Goal: Task Accomplishment & Management: Complete application form

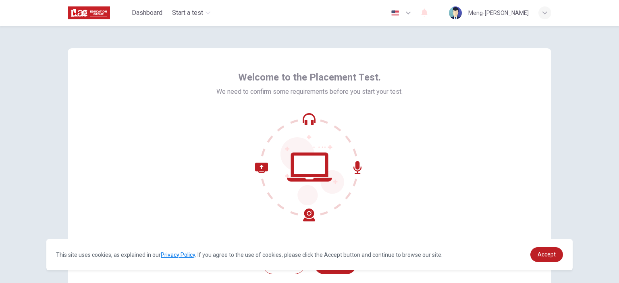
click at [309, 164] on icon at bounding box center [309, 167] width 109 height 109
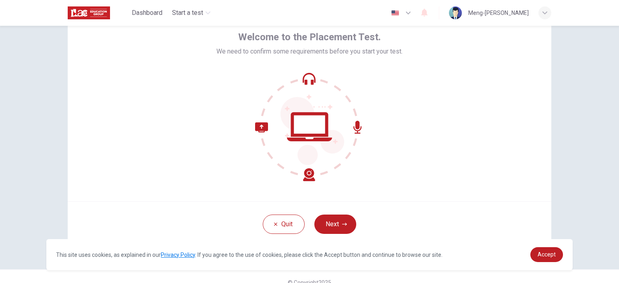
scroll to position [52, 0]
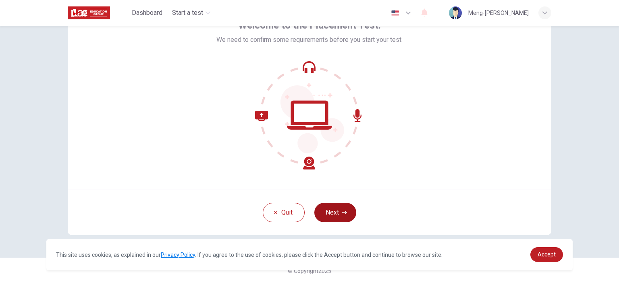
click at [334, 209] on button "Next" at bounding box center [335, 212] width 42 height 19
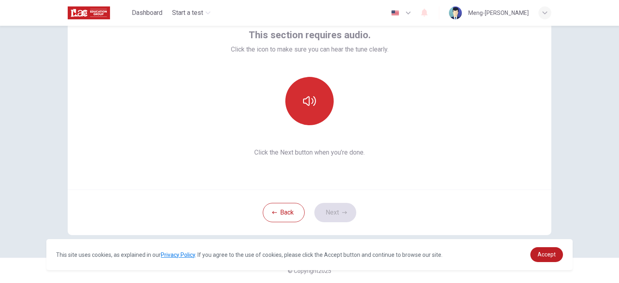
click at [310, 103] on icon "button" at bounding box center [309, 101] width 13 height 10
click at [337, 210] on button "Next" at bounding box center [335, 212] width 42 height 19
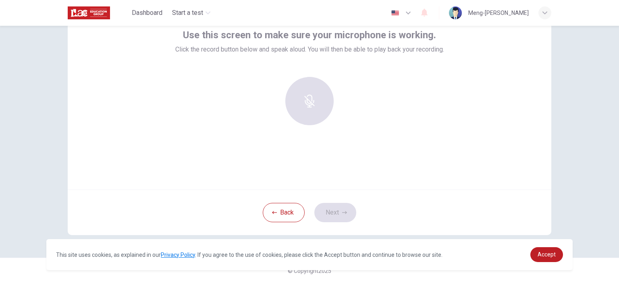
click at [296, 102] on div at bounding box center [309, 101] width 87 height 48
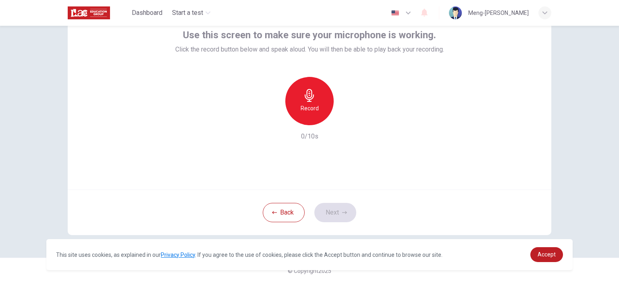
click at [545, 13] on icon "button" at bounding box center [545, 12] width 5 height 5
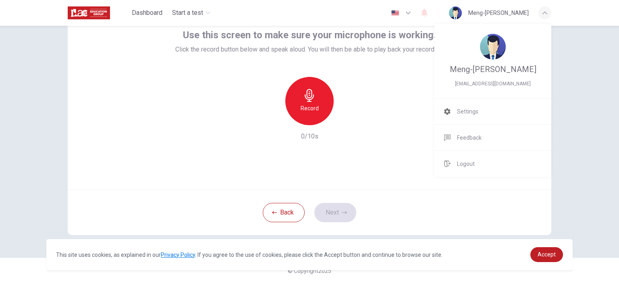
click at [545, 13] on div at bounding box center [309, 141] width 619 height 283
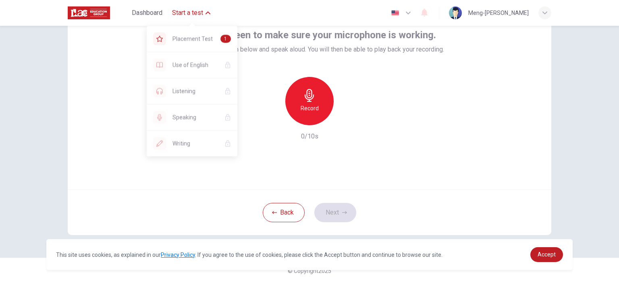
click at [206, 14] on icon "button" at bounding box center [208, 13] width 5 height 3
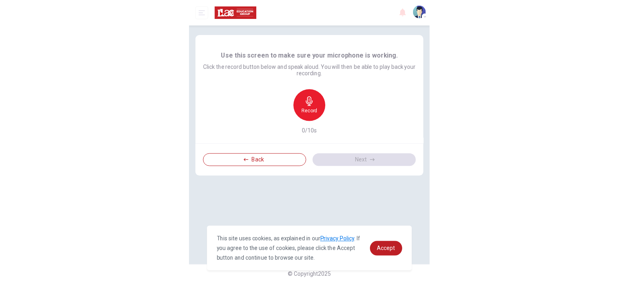
scroll to position [0, 0]
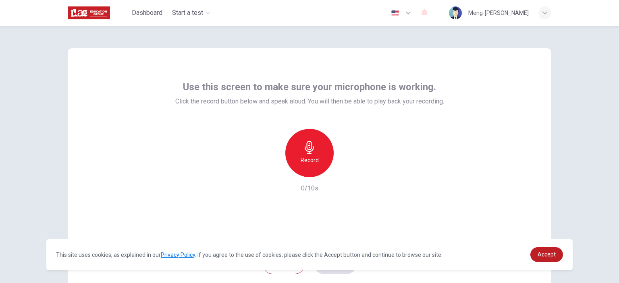
click at [308, 152] on icon "button" at bounding box center [309, 147] width 13 height 13
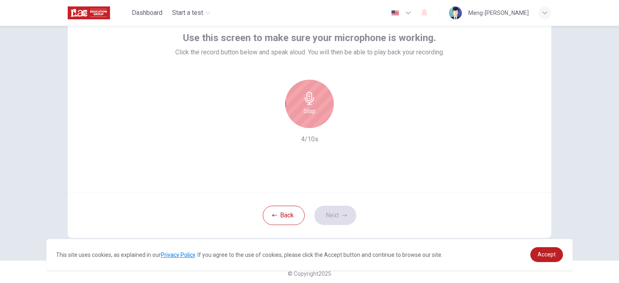
scroll to position [52, 0]
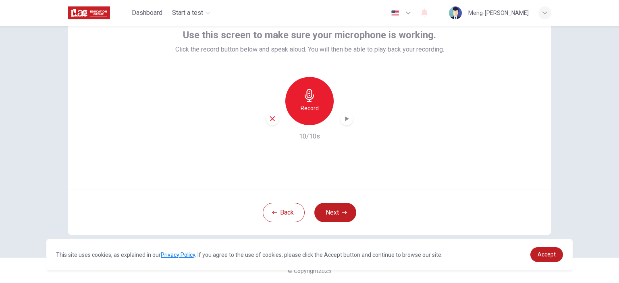
click at [343, 117] on icon "button" at bounding box center [347, 119] width 8 height 8
click at [337, 216] on button "Next" at bounding box center [335, 212] width 42 height 19
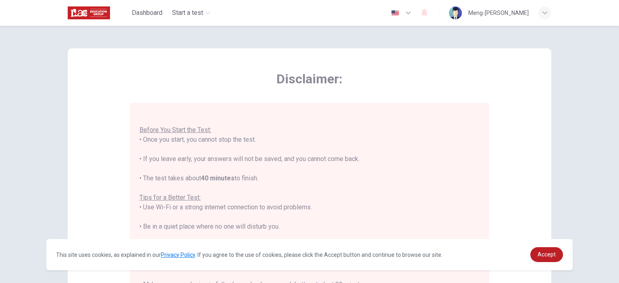
scroll to position [9, 0]
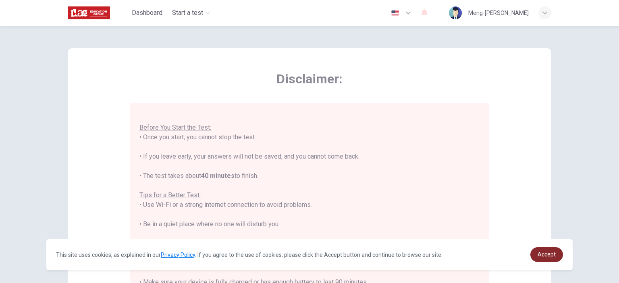
click at [543, 251] on link "Accept" at bounding box center [547, 255] width 33 height 15
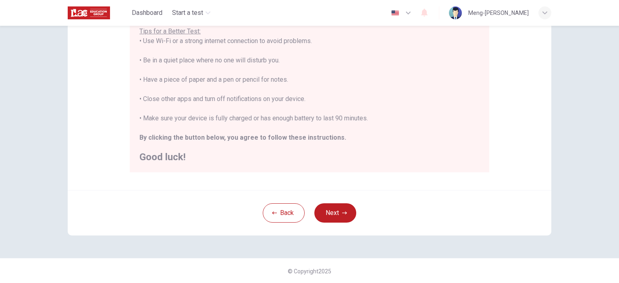
scroll to position [164, 0]
click at [330, 204] on button "Next" at bounding box center [335, 212] width 42 height 19
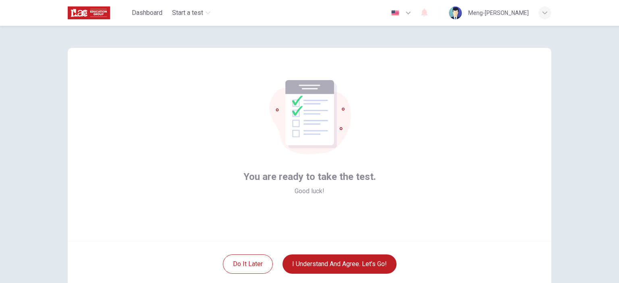
scroll to position [0, 0]
click at [344, 266] on button "I understand and agree. Let’s go!" at bounding box center [340, 264] width 114 height 19
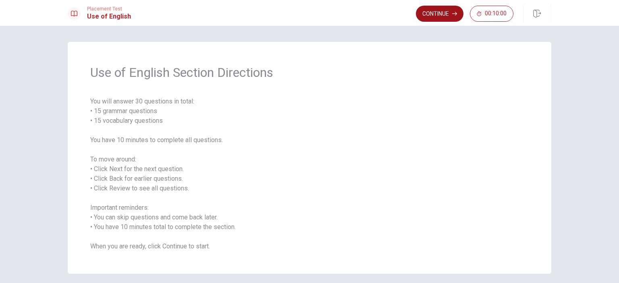
click at [439, 15] on button "Continue" at bounding box center [440, 14] width 48 height 16
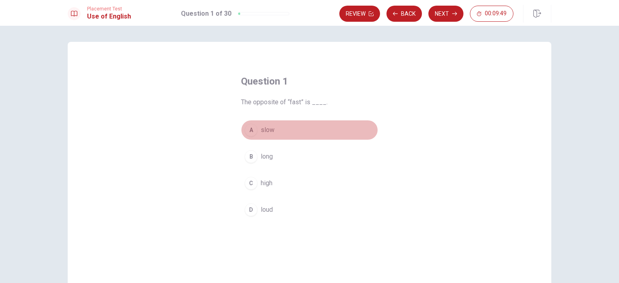
click at [251, 130] on div "A" at bounding box center [251, 130] width 13 height 13
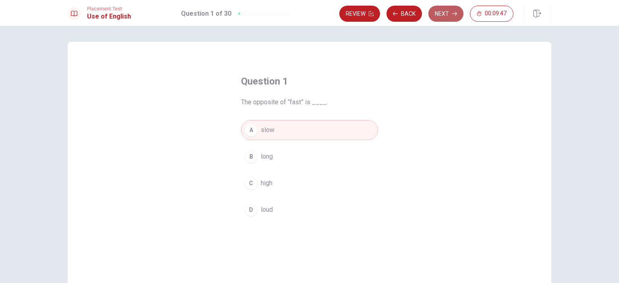
click at [454, 15] on icon "button" at bounding box center [454, 13] width 5 height 5
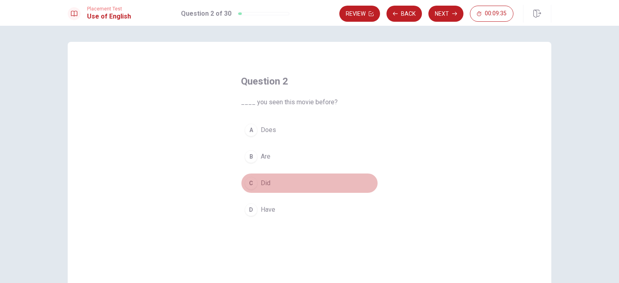
click at [253, 182] on div "C" at bounding box center [251, 183] width 13 height 13
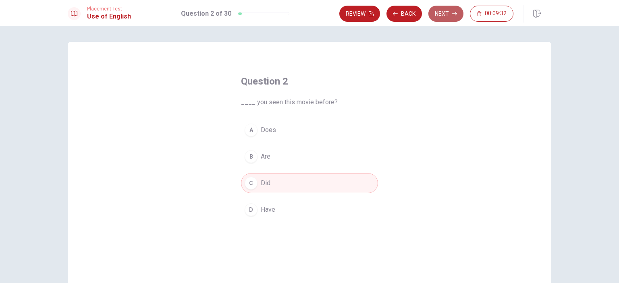
click at [442, 11] on button "Next" at bounding box center [446, 14] width 35 height 16
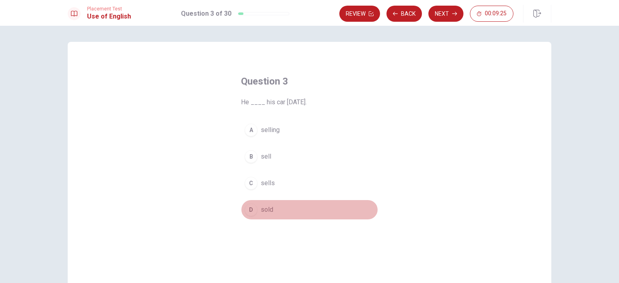
click at [269, 212] on span "sold" at bounding box center [267, 210] width 12 height 10
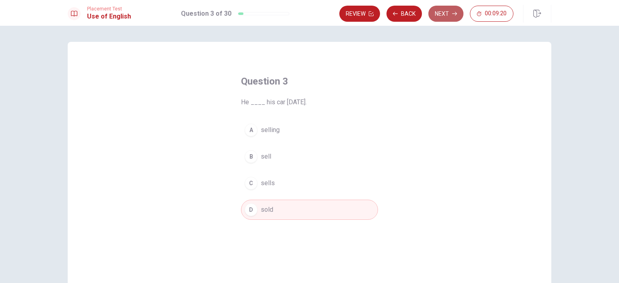
click at [454, 20] on button "Next" at bounding box center [446, 14] width 35 height 16
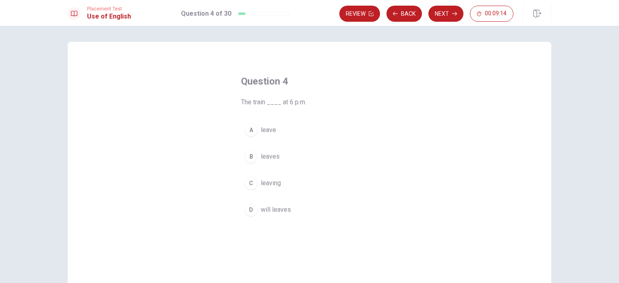
click at [276, 158] on span "leaves" at bounding box center [270, 157] width 19 height 10
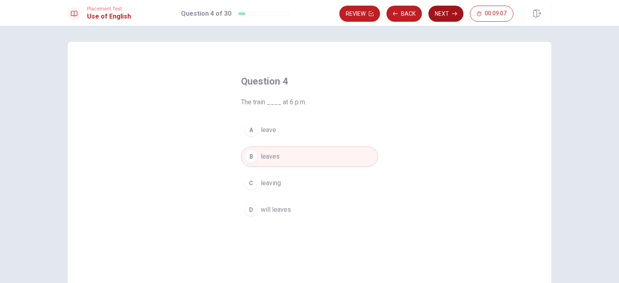
click at [448, 16] on button "Next" at bounding box center [446, 14] width 35 height 16
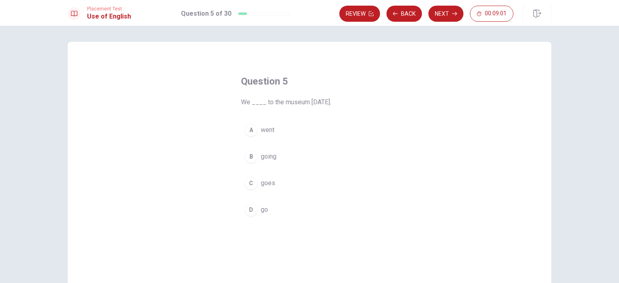
click at [261, 129] on span "went" at bounding box center [268, 130] width 14 height 10
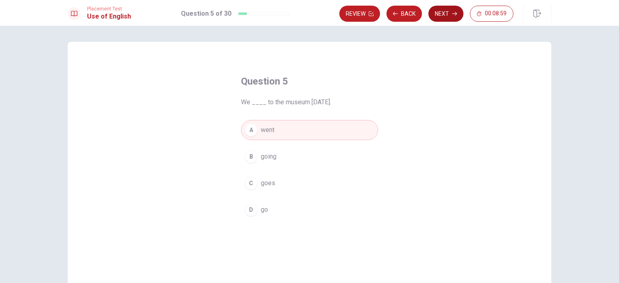
click at [456, 16] on button "Next" at bounding box center [446, 14] width 35 height 16
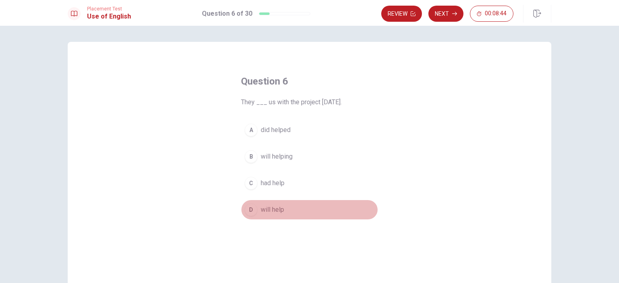
click at [272, 208] on span "will help" at bounding box center [272, 210] width 23 height 10
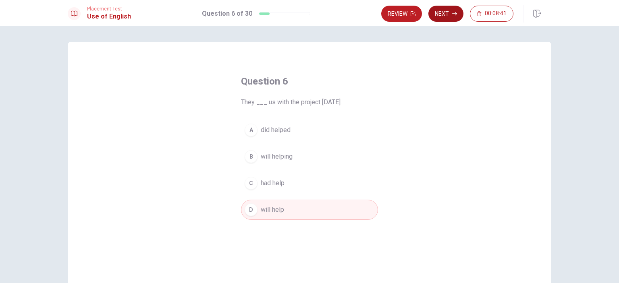
click at [452, 11] on button "Next" at bounding box center [446, 14] width 35 height 16
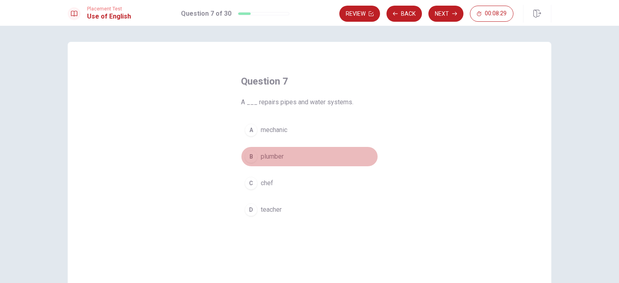
click at [276, 157] on span "plumber" at bounding box center [272, 157] width 23 height 10
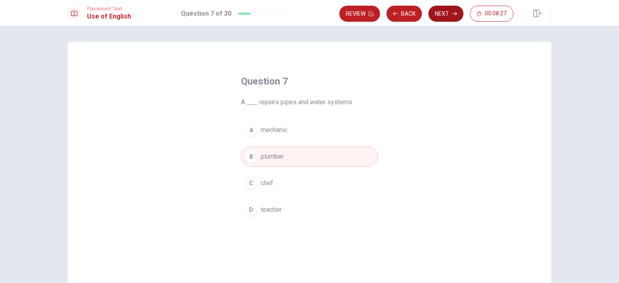
click at [451, 15] on button "Next" at bounding box center [446, 14] width 35 height 16
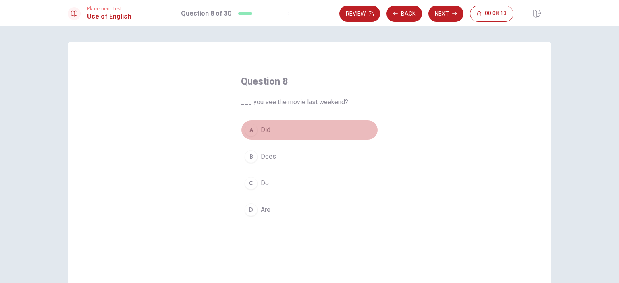
click at [263, 129] on span "Did" at bounding box center [266, 130] width 10 height 10
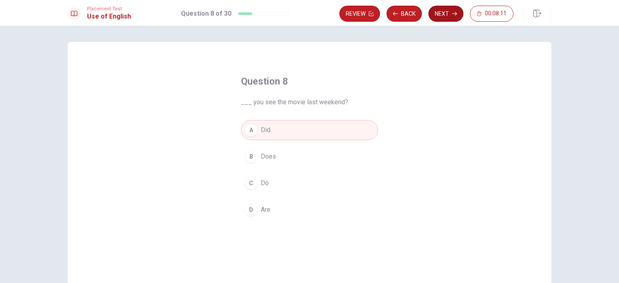
click at [453, 14] on icon "button" at bounding box center [454, 14] width 5 height 4
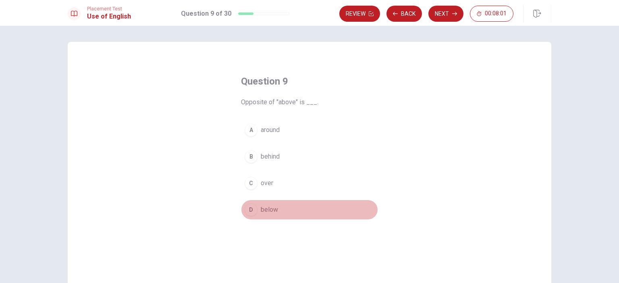
click at [268, 211] on span "below" at bounding box center [269, 210] width 17 height 10
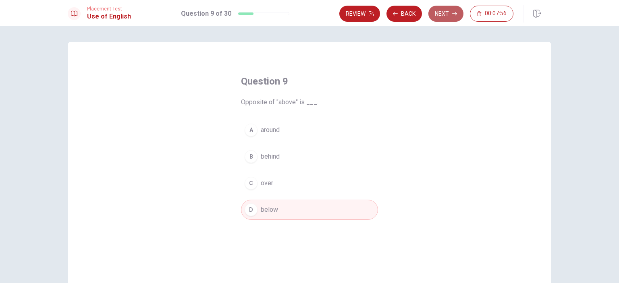
click at [455, 13] on icon "button" at bounding box center [454, 14] width 5 height 4
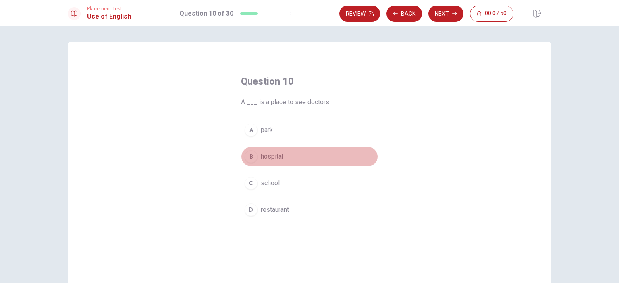
click at [275, 156] on span "hospital" at bounding box center [272, 157] width 23 height 10
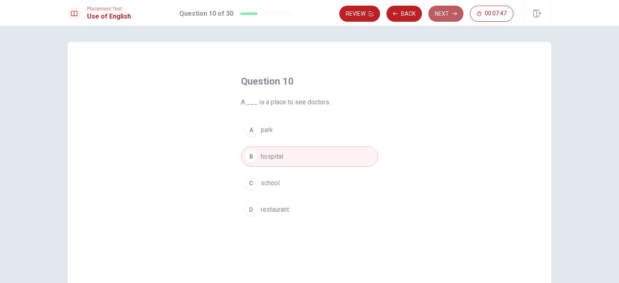
click at [455, 16] on icon "button" at bounding box center [454, 13] width 5 height 5
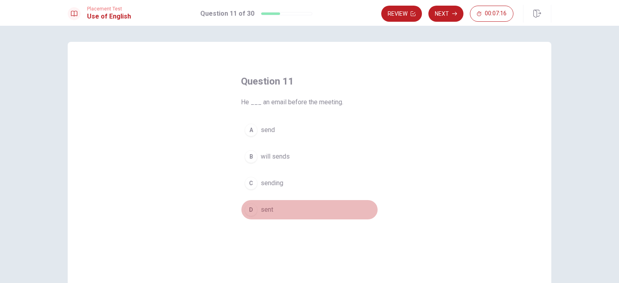
click at [266, 211] on span "sent" at bounding box center [267, 210] width 12 height 10
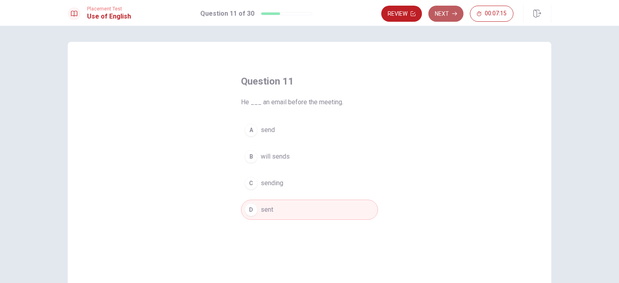
click at [450, 13] on button "Next" at bounding box center [446, 14] width 35 height 16
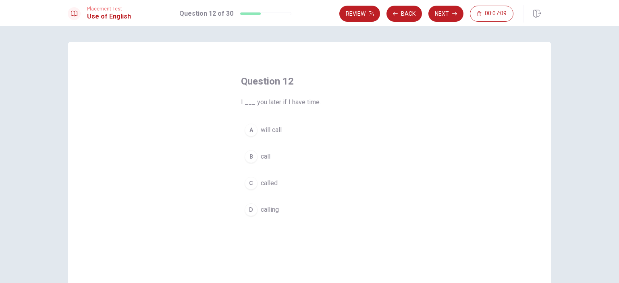
click at [273, 131] on span "will call" at bounding box center [271, 130] width 21 height 10
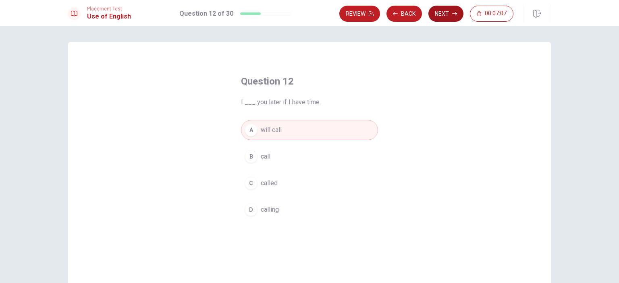
click at [449, 17] on button "Next" at bounding box center [446, 14] width 35 height 16
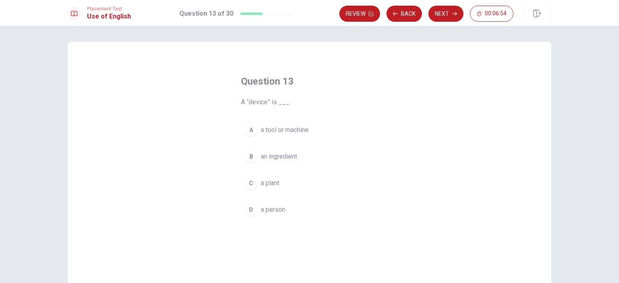
click at [304, 131] on span "a tool or machine" at bounding box center [285, 130] width 48 height 10
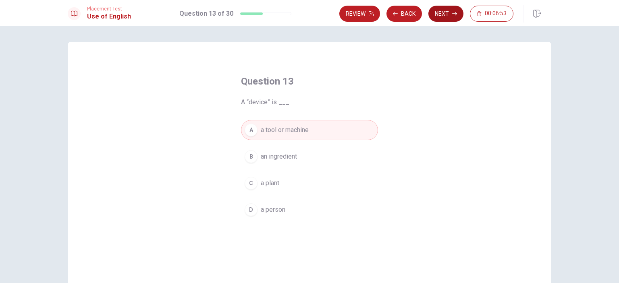
click at [454, 13] on icon "button" at bounding box center [454, 13] width 5 height 5
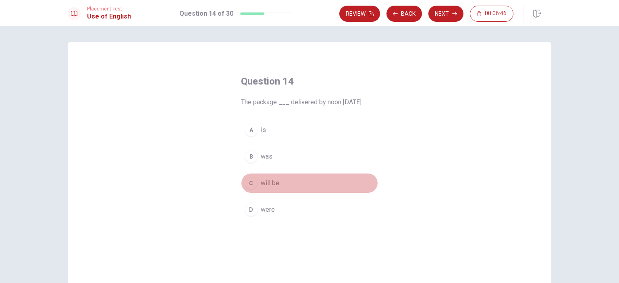
click at [261, 183] on span "will be" at bounding box center [270, 184] width 19 height 10
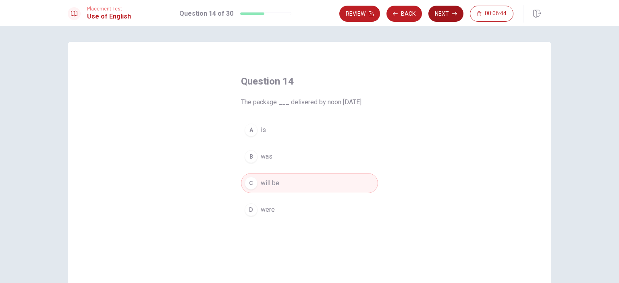
click at [449, 16] on button "Next" at bounding box center [446, 14] width 35 height 16
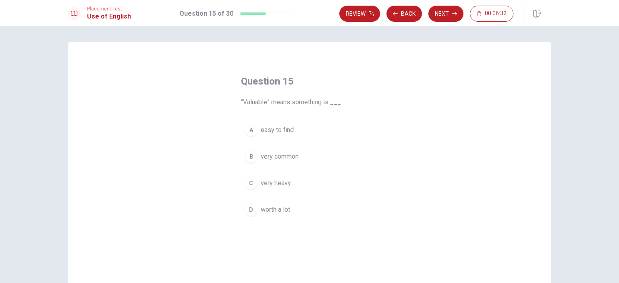
click at [283, 209] on span "worth a lot" at bounding box center [275, 210] width 29 height 10
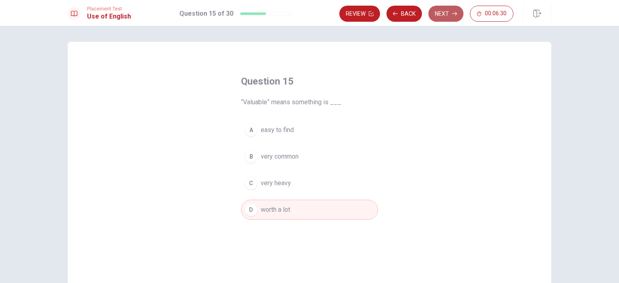
click at [447, 16] on button "Next" at bounding box center [446, 14] width 35 height 16
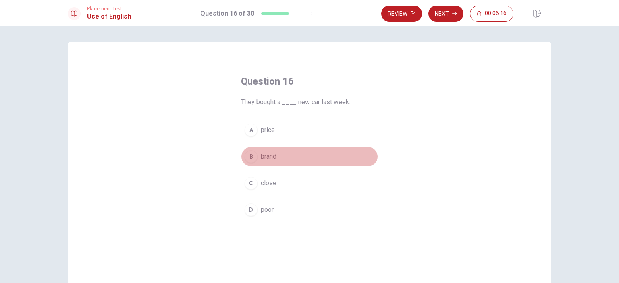
click at [269, 155] on span "brand" at bounding box center [269, 157] width 16 height 10
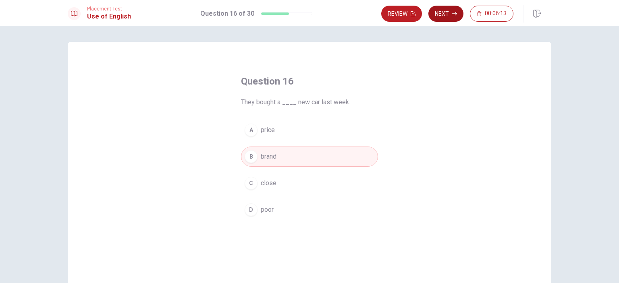
click at [459, 12] on button "Next" at bounding box center [446, 14] width 35 height 16
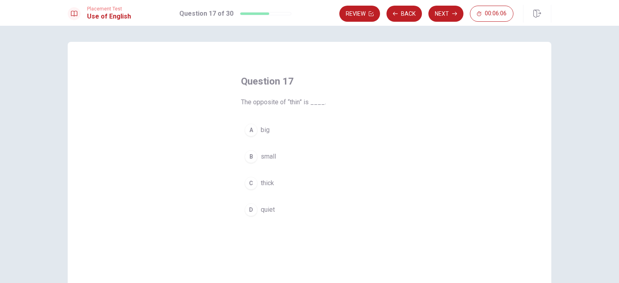
click at [258, 127] on button "A big" at bounding box center [309, 130] width 137 height 20
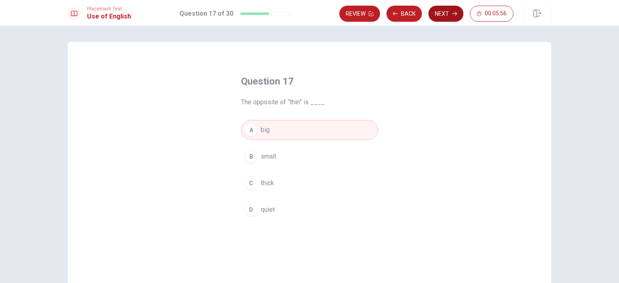
click at [433, 9] on button "Next" at bounding box center [446, 14] width 35 height 16
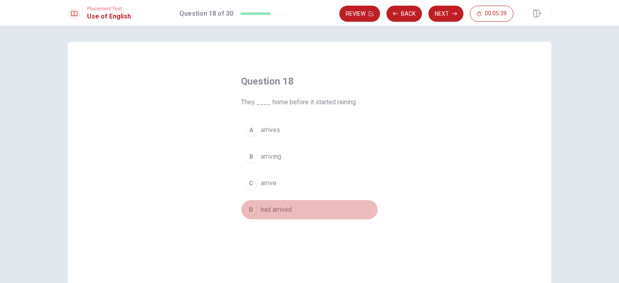
click at [270, 208] on span "had arrived" at bounding box center [276, 210] width 31 height 10
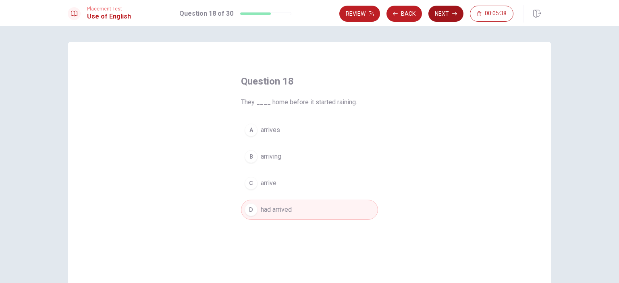
click at [447, 14] on button "Next" at bounding box center [446, 14] width 35 height 16
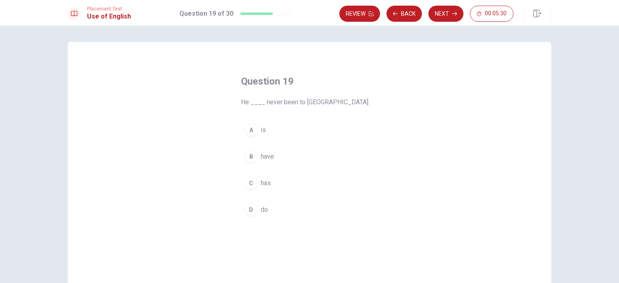
click at [261, 182] on span "has" at bounding box center [266, 184] width 10 height 10
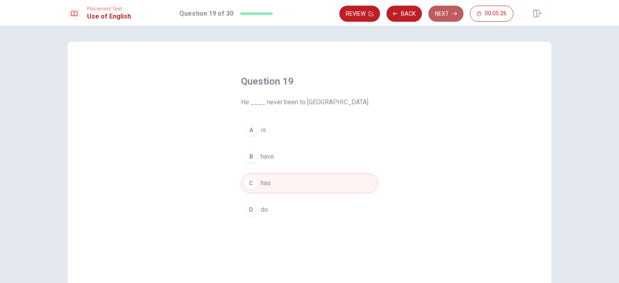
click at [452, 15] on button "Next" at bounding box center [446, 14] width 35 height 16
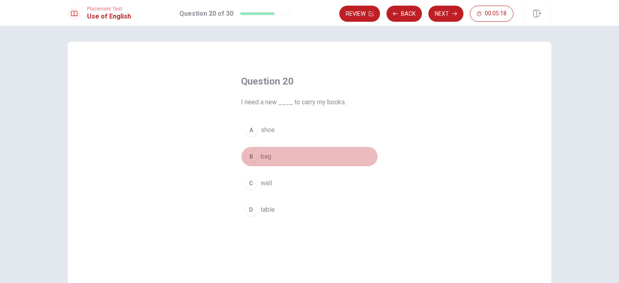
click at [265, 158] on span "bag" at bounding box center [266, 157] width 10 height 10
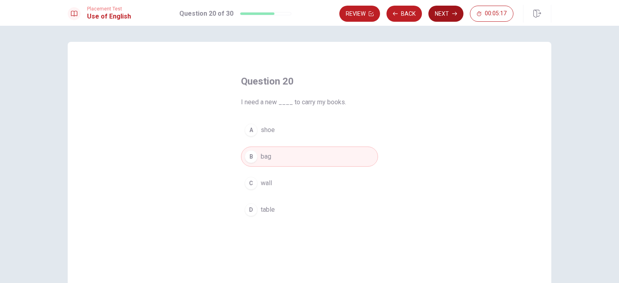
click at [443, 10] on button "Next" at bounding box center [446, 14] width 35 height 16
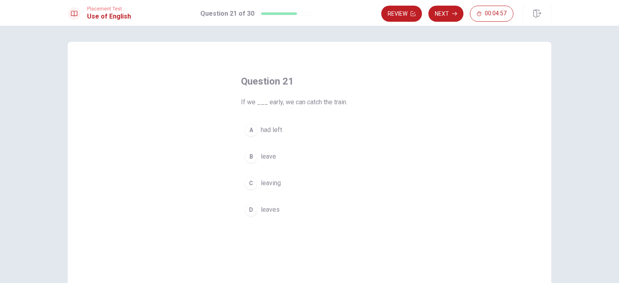
click at [265, 159] on span "leave" at bounding box center [268, 157] width 15 height 10
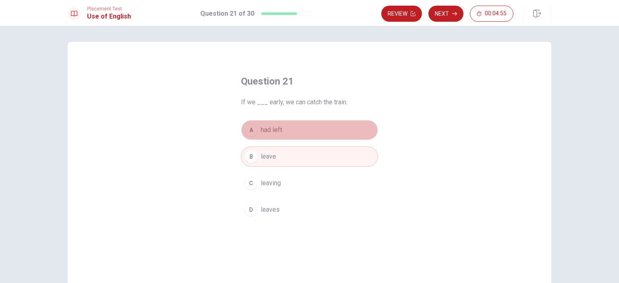
click at [269, 127] on span "had left" at bounding box center [271, 130] width 21 height 10
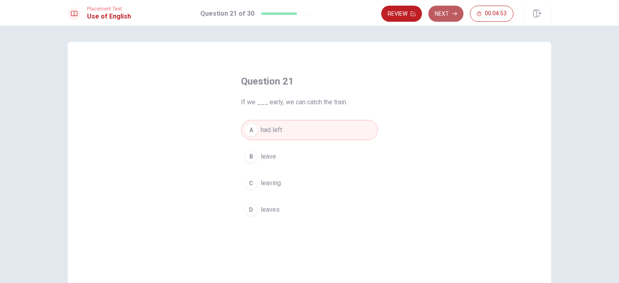
click at [451, 12] on button "Next" at bounding box center [446, 14] width 35 height 16
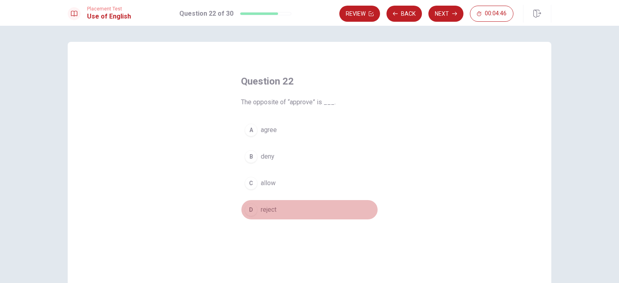
click at [267, 210] on span "reject" at bounding box center [269, 210] width 16 height 10
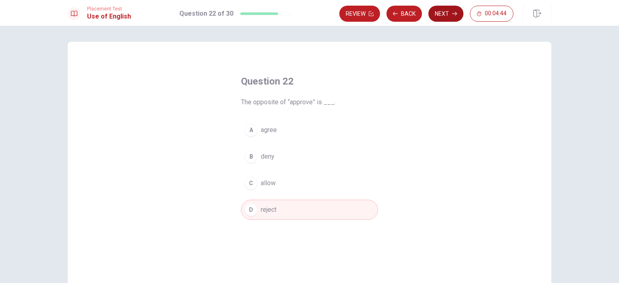
click at [443, 12] on button "Next" at bounding box center [446, 14] width 35 height 16
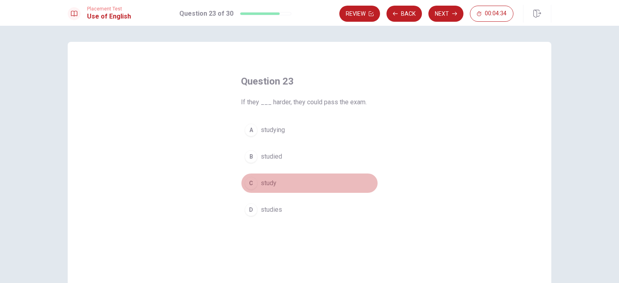
click at [263, 184] on span "study" at bounding box center [269, 184] width 16 height 10
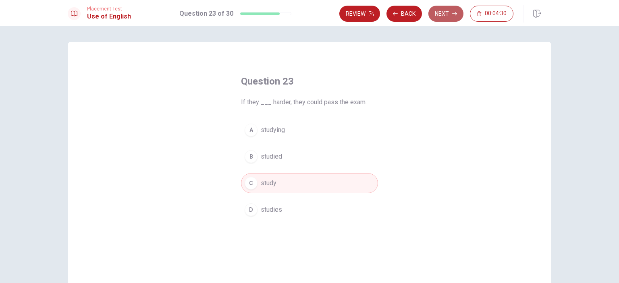
click at [445, 13] on button "Next" at bounding box center [446, 14] width 35 height 16
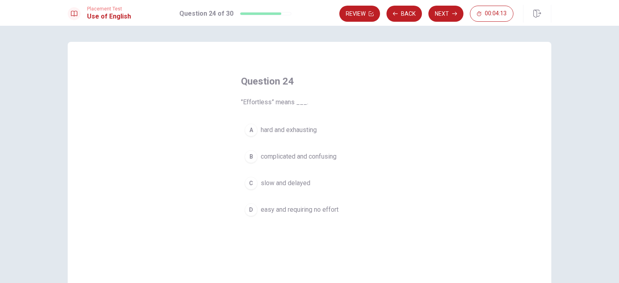
click at [295, 129] on span "hard and exhausting" at bounding box center [289, 130] width 56 height 10
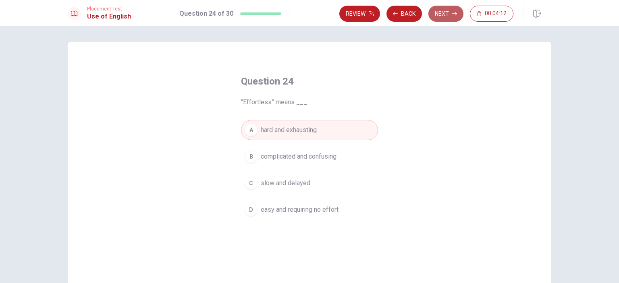
click at [447, 14] on button "Next" at bounding box center [446, 14] width 35 height 16
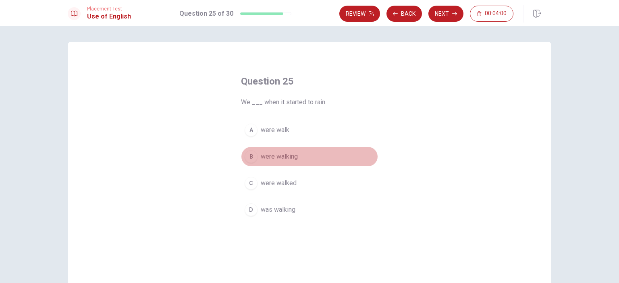
click at [275, 158] on span "were walking" at bounding box center [279, 157] width 37 height 10
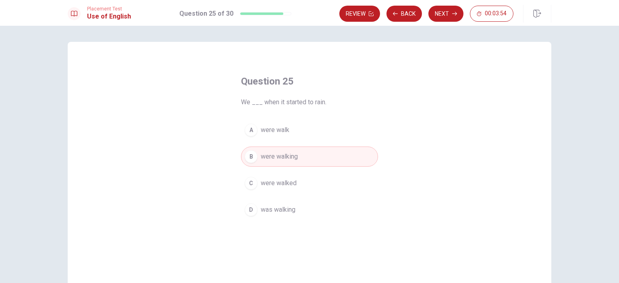
click at [275, 130] on span "were walk" at bounding box center [275, 130] width 29 height 10
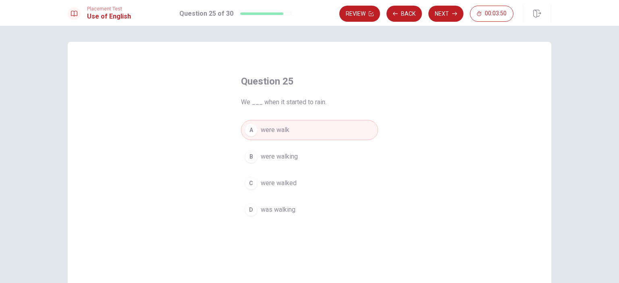
click at [288, 184] on span "were walked" at bounding box center [279, 184] width 36 height 10
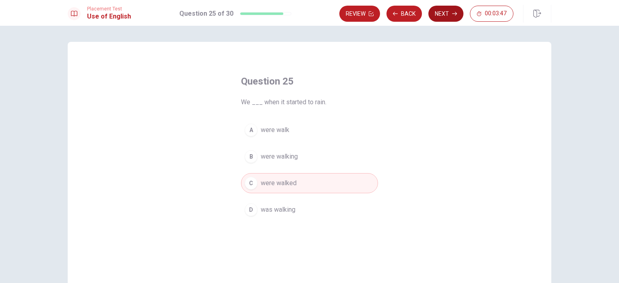
click at [442, 8] on button "Next" at bounding box center [446, 14] width 35 height 16
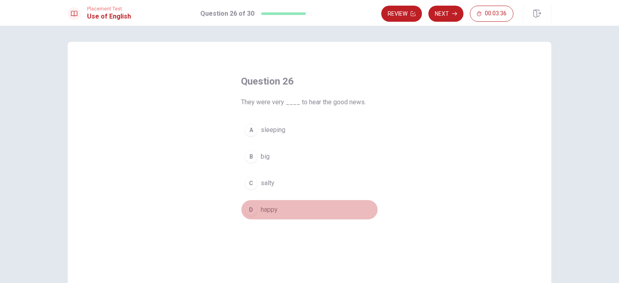
click at [261, 208] on span "happy" at bounding box center [269, 210] width 17 height 10
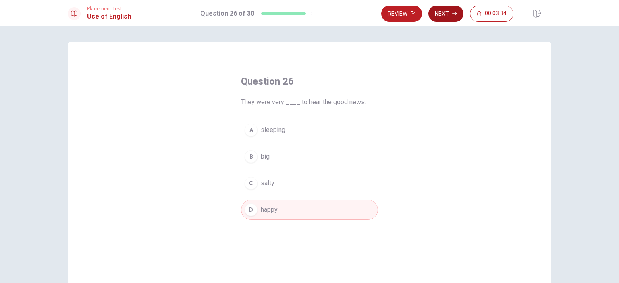
click at [444, 15] on button "Next" at bounding box center [446, 14] width 35 height 16
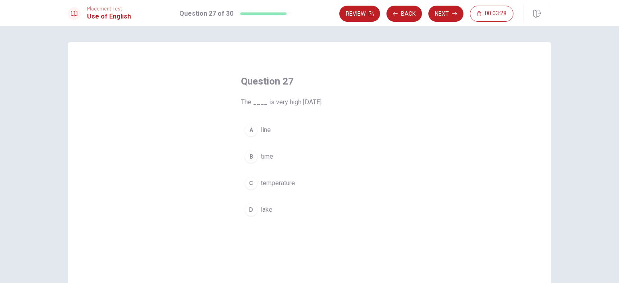
click at [284, 187] on span "temperature" at bounding box center [278, 184] width 34 height 10
click at [445, 12] on button "Next" at bounding box center [446, 14] width 35 height 16
click at [280, 129] on span "has been" at bounding box center [274, 130] width 26 height 10
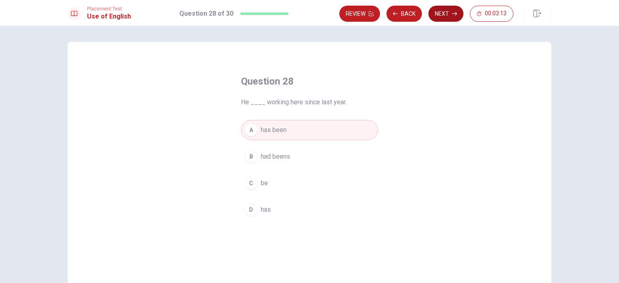
click at [446, 17] on button "Next" at bounding box center [446, 14] width 35 height 16
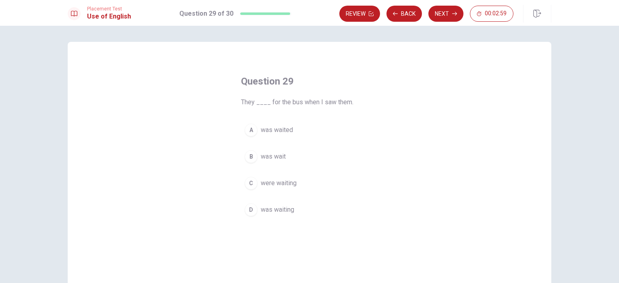
click at [285, 131] on span "was waited" at bounding box center [277, 130] width 32 height 10
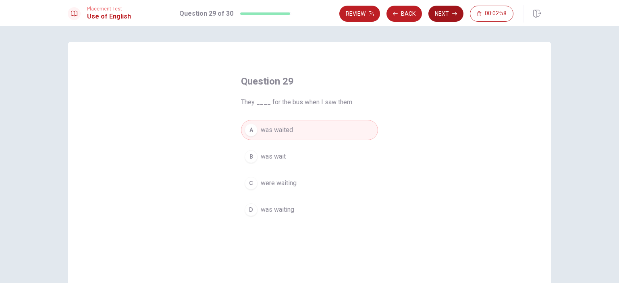
click at [453, 17] on button "Next" at bounding box center [446, 14] width 35 height 16
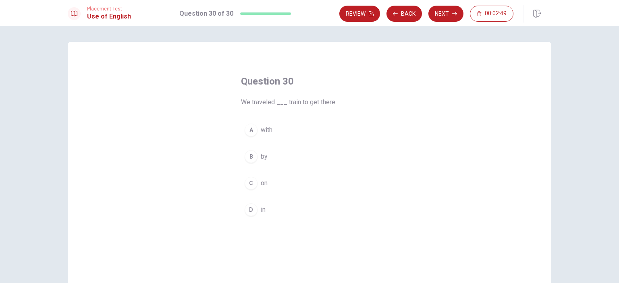
click at [255, 158] on button "B by" at bounding box center [309, 157] width 137 height 20
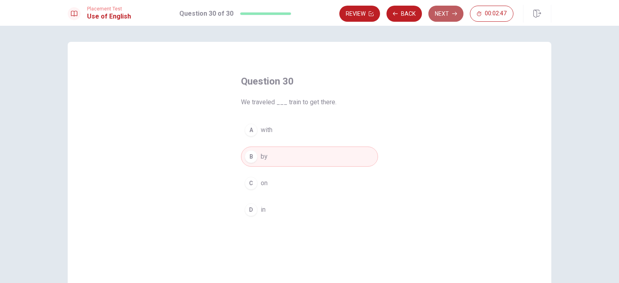
click at [447, 15] on button "Next" at bounding box center [446, 14] width 35 height 16
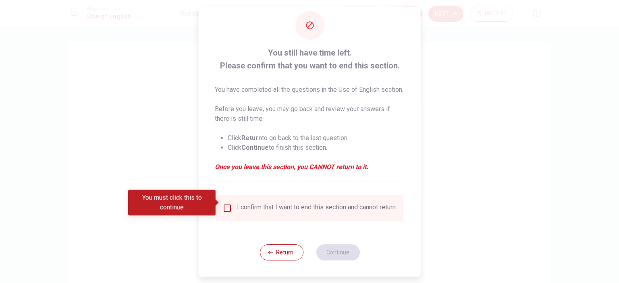
scroll to position [27, 0]
click at [229, 204] on input "You must click this to continue" at bounding box center [228, 209] width 10 height 10
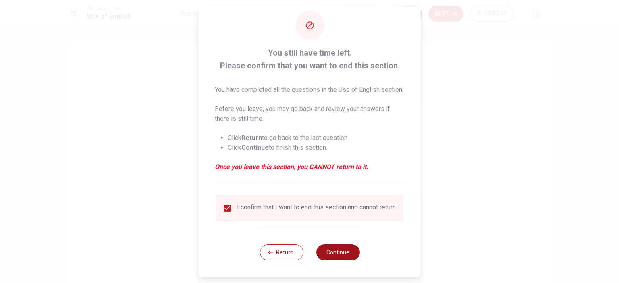
click at [337, 254] on button "Continue" at bounding box center [338, 253] width 44 height 16
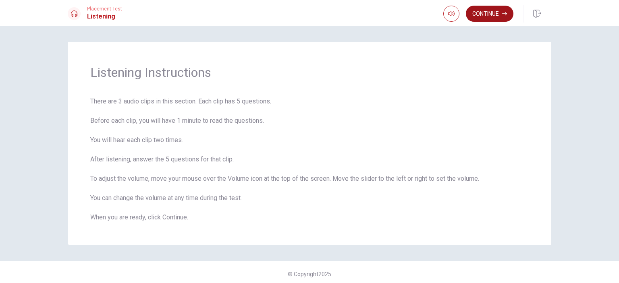
click at [485, 14] on button "Continue" at bounding box center [490, 14] width 48 height 16
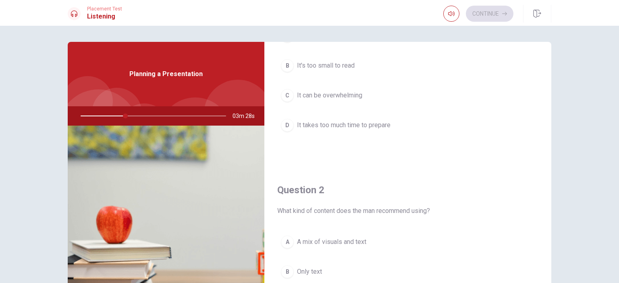
scroll to position [161, 0]
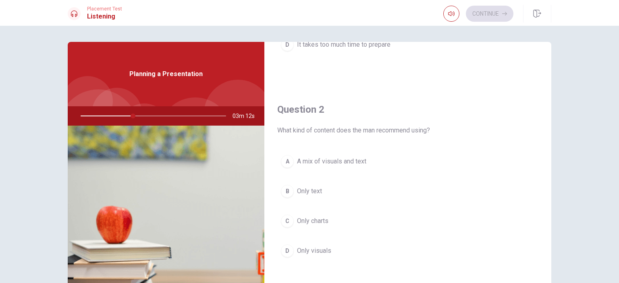
click at [286, 191] on div "B" at bounding box center [287, 191] width 13 height 13
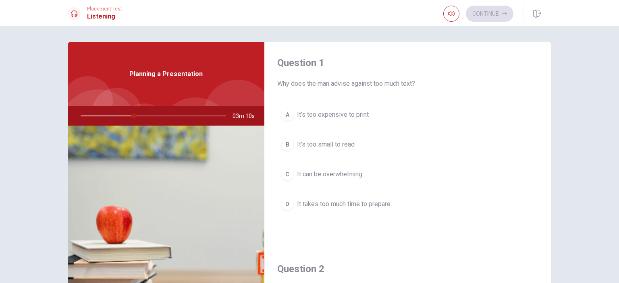
scroll to position [0, 0]
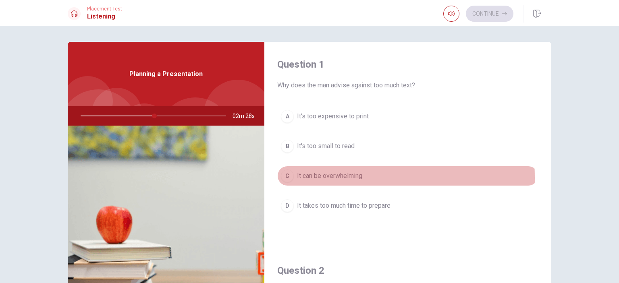
click at [288, 178] on div "C" at bounding box center [287, 176] width 13 height 13
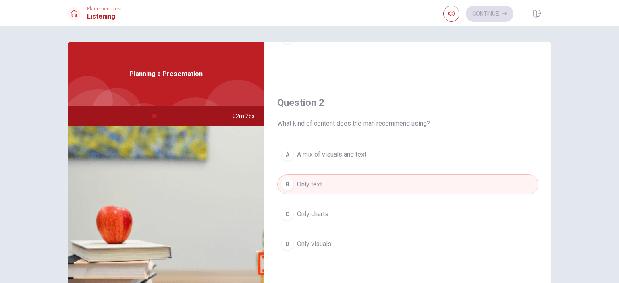
scroll to position [202, 0]
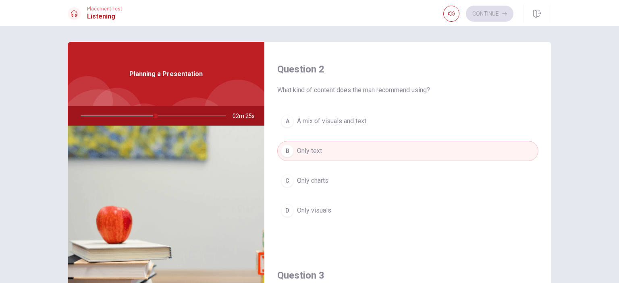
click at [340, 120] on span "A mix of visuals and text" at bounding box center [331, 122] width 69 height 10
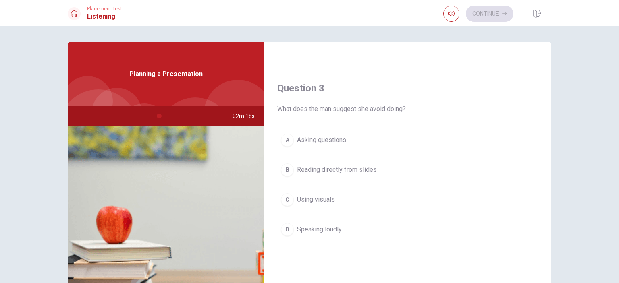
scroll to position [403, 0]
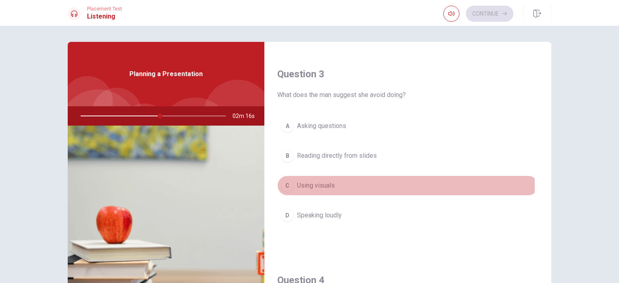
click at [316, 186] on span "Using visuals" at bounding box center [316, 186] width 38 height 10
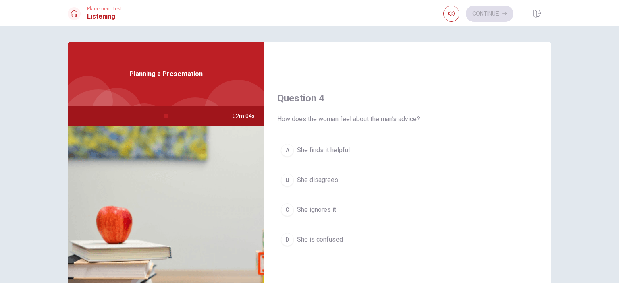
scroll to position [605, 0]
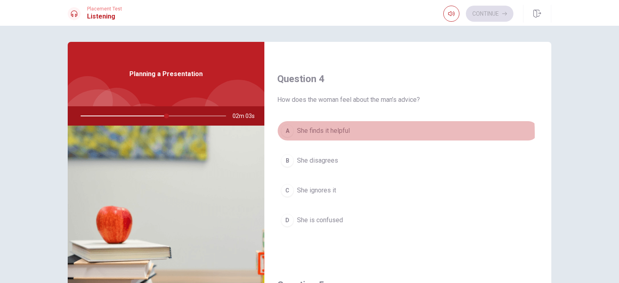
click at [337, 132] on span "She finds it helpful" at bounding box center [323, 131] width 53 height 10
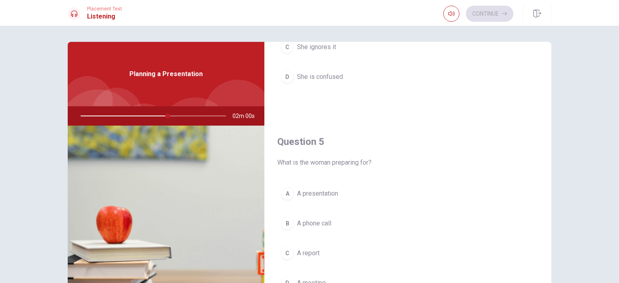
scroll to position [40, 0]
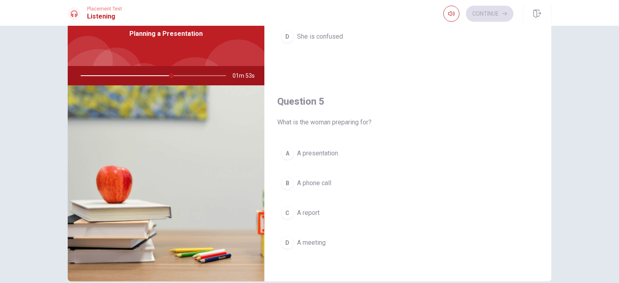
click at [313, 212] on span "A report" at bounding box center [308, 213] width 23 height 10
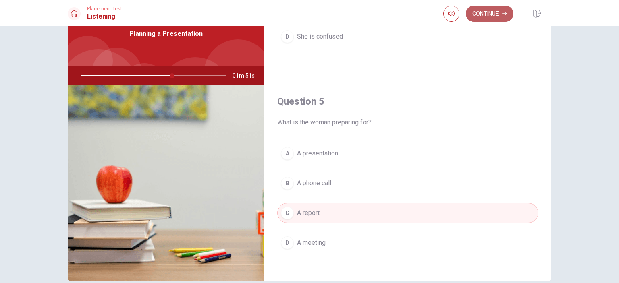
click at [487, 16] on button "Continue" at bounding box center [490, 14] width 48 height 16
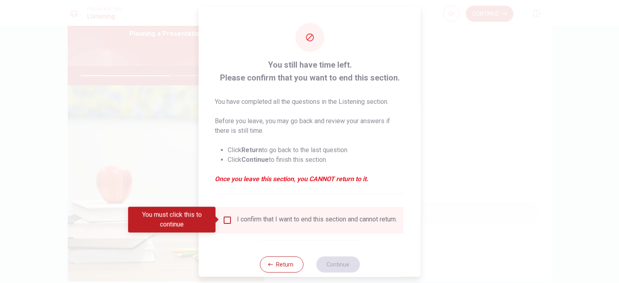
click at [228, 221] on input "You must click this to continue" at bounding box center [228, 220] width 10 height 10
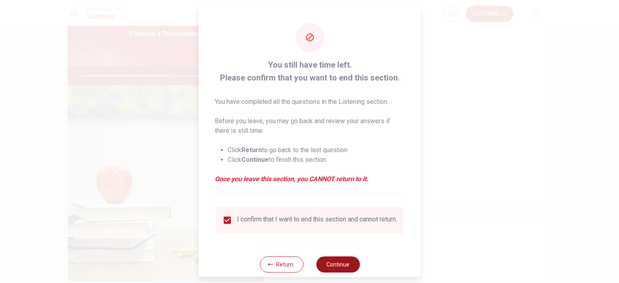
click at [342, 268] on button "Continue" at bounding box center [338, 264] width 44 height 16
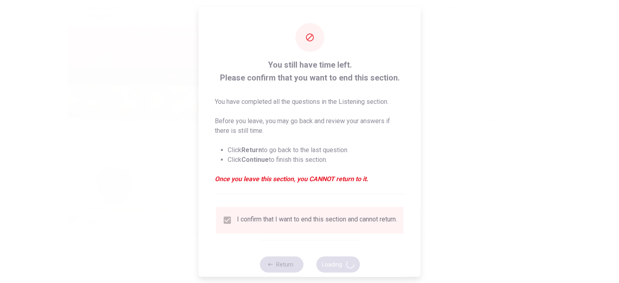
type input "64"
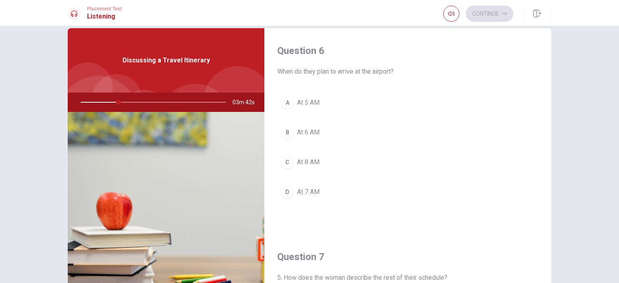
scroll to position [0, 0]
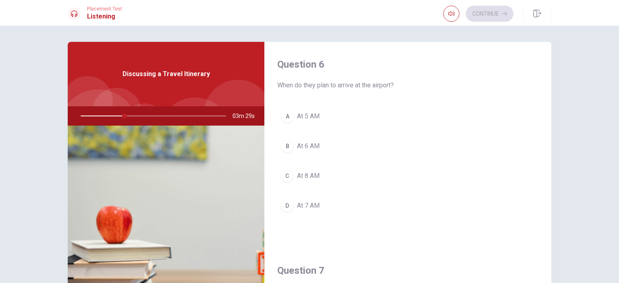
click at [305, 117] on span "At 5 AM" at bounding box center [308, 117] width 23 height 10
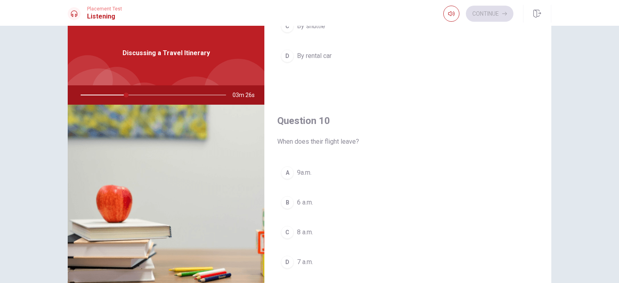
scroll to position [40, 0]
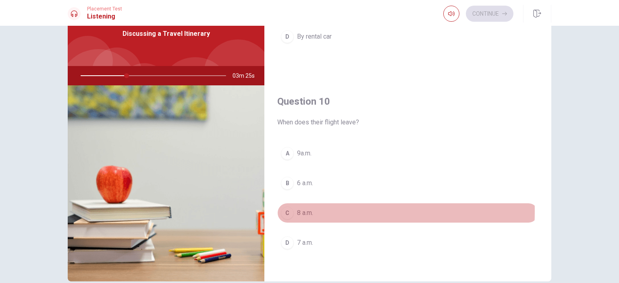
click at [300, 208] on span "8 a.m." at bounding box center [305, 213] width 16 height 10
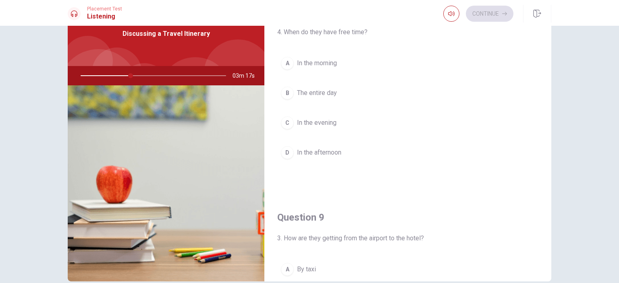
scroll to position [547, 0]
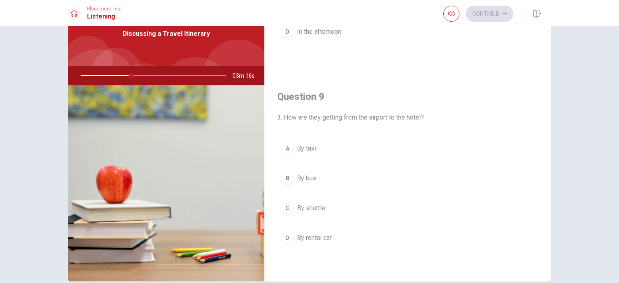
click at [323, 205] on span "By shuttle" at bounding box center [311, 209] width 28 height 10
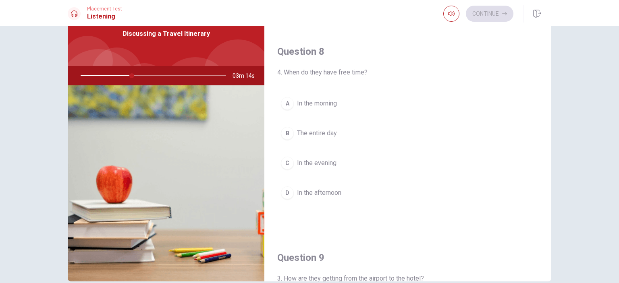
scroll to position [345, 0]
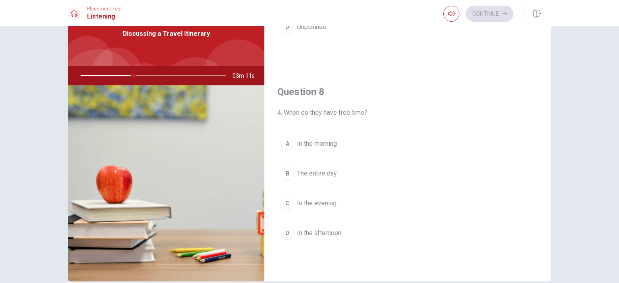
click at [336, 232] on span "In the afternoon" at bounding box center [319, 234] width 44 height 10
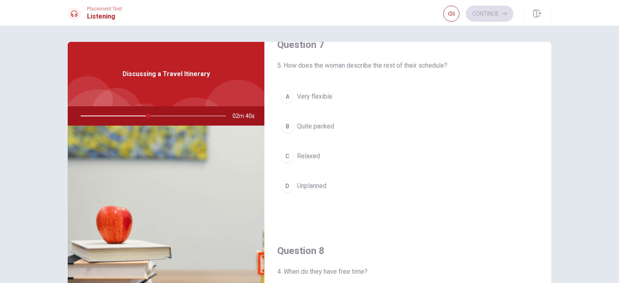
scroll to position [224, 0]
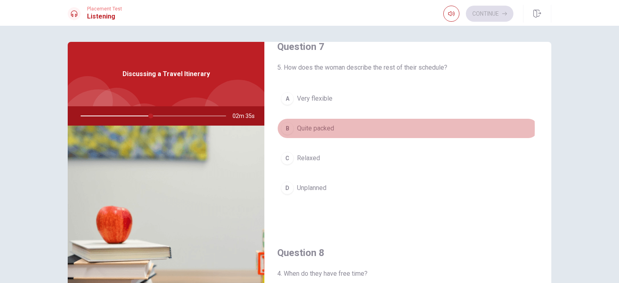
click at [320, 127] on span "Quite packed" at bounding box center [315, 129] width 37 height 10
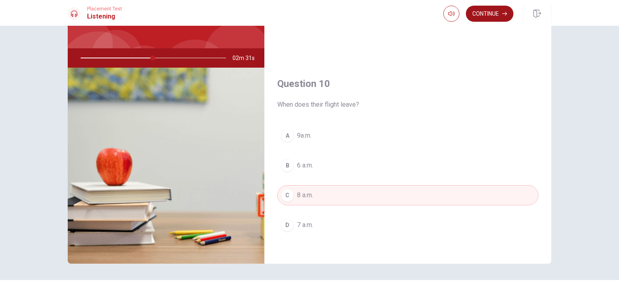
scroll to position [81, 0]
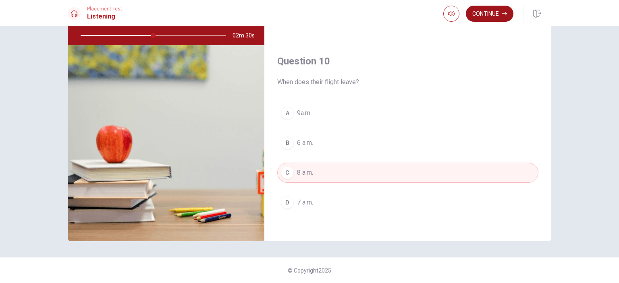
click at [497, 11] on button "Continue" at bounding box center [490, 14] width 48 height 16
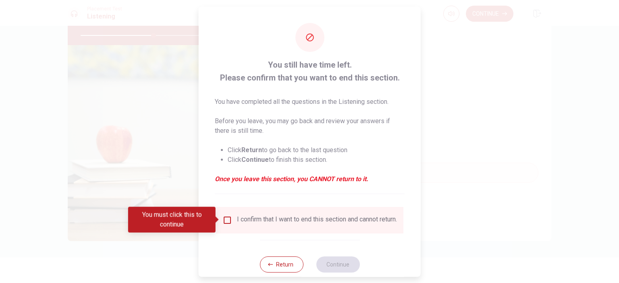
click at [230, 219] on input "You must click this to continue" at bounding box center [228, 220] width 10 height 10
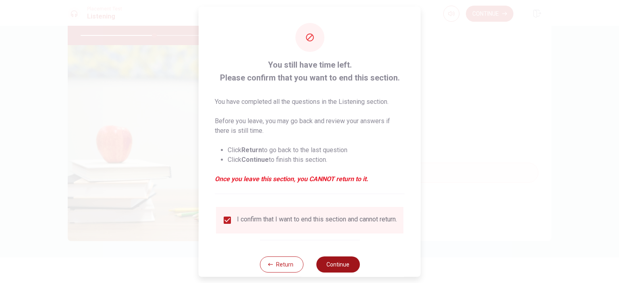
click at [333, 267] on button "Continue" at bounding box center [338, 264] width 44 height 16
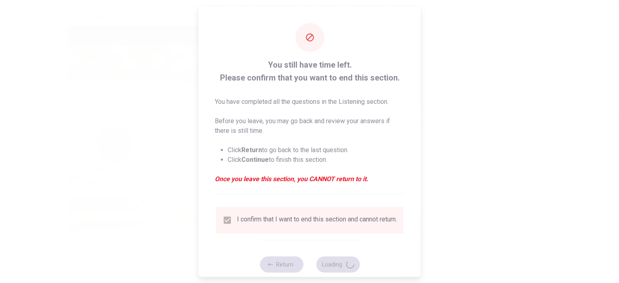
type input "52"
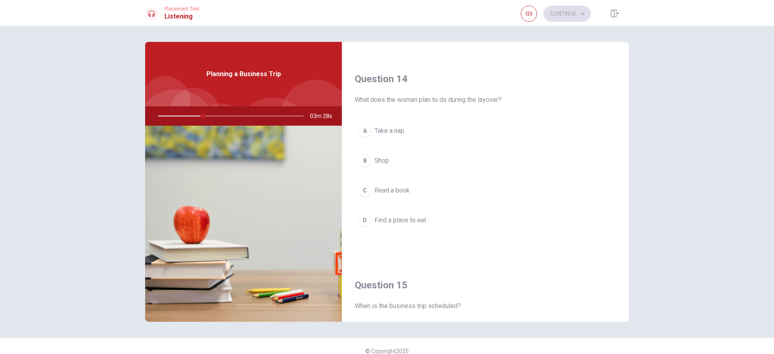
scroll to position [752, 0]
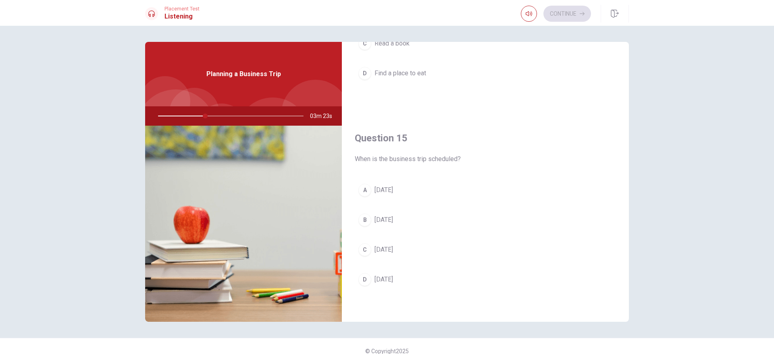
click at [393, 251] on span "[DATE]" at bounding box center [384, 250] width 19 height 10
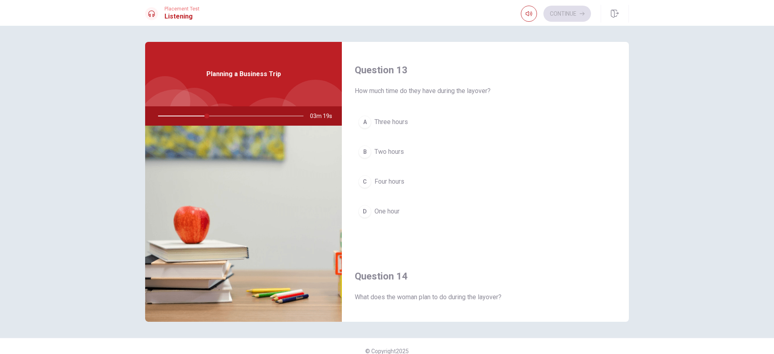
scroll to position [349, 0]
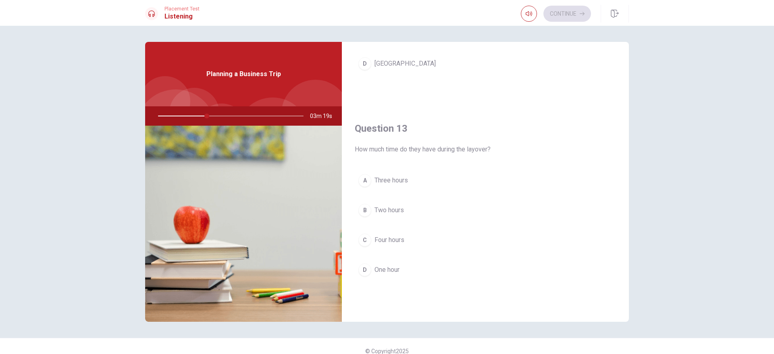
click at [387, 207] on span "Two hours" at bounding box center [389, 211] width 29 height 10
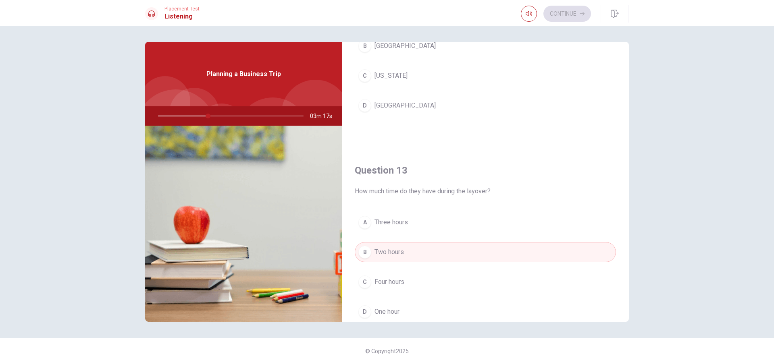
scroll to position [198, 0]
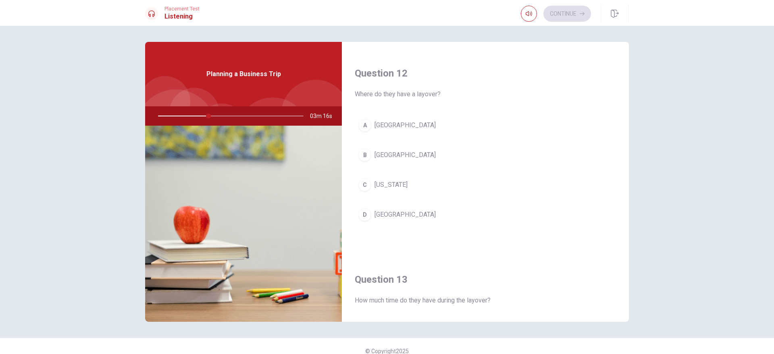
click at [393, 125] on span "[GEOGRAPHIC_DATA]" at bounding box center [405, 126] width 61 height 10
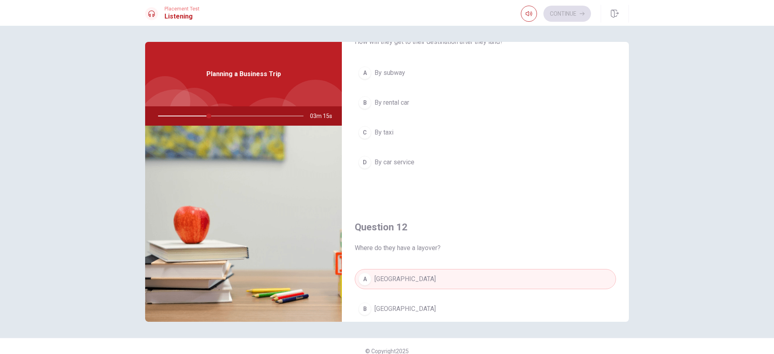
scroll to position [0, 0]
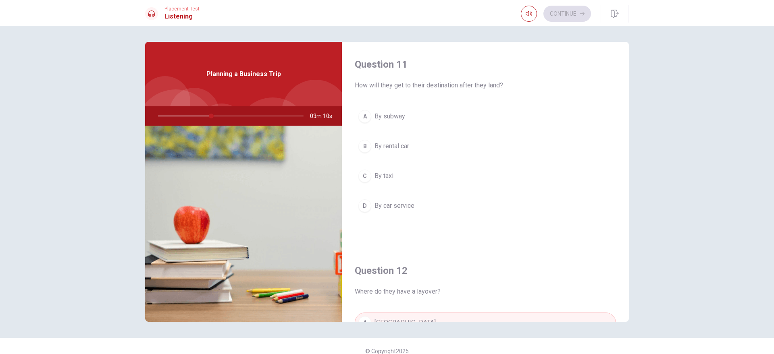
click at [387, 146] on span "By rental car" at bounding box center [392, 147] width 35 height 10
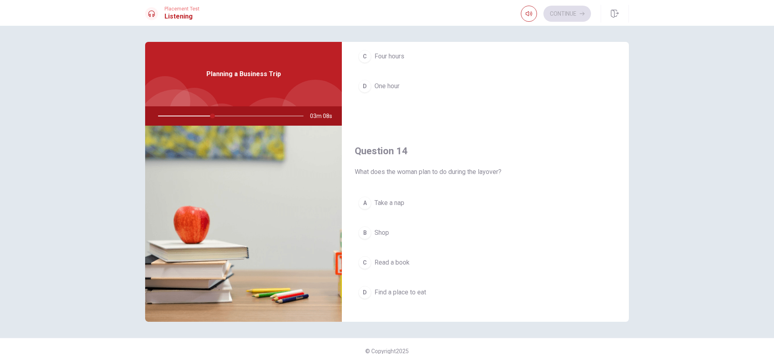
scroll to position [554, 0]
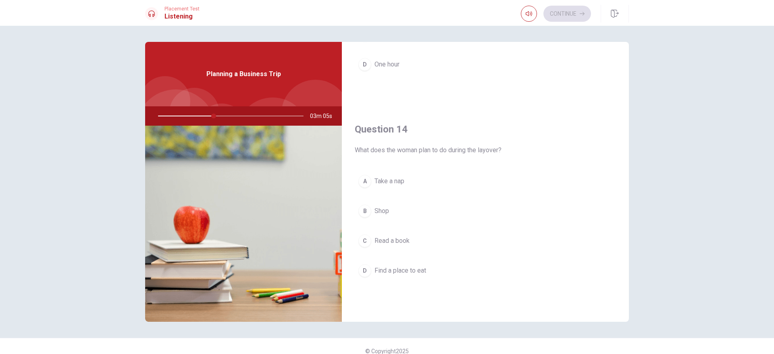
click at [387, 183] on span "Take a nap" at bounding box center [390, 182] width 30 height 10
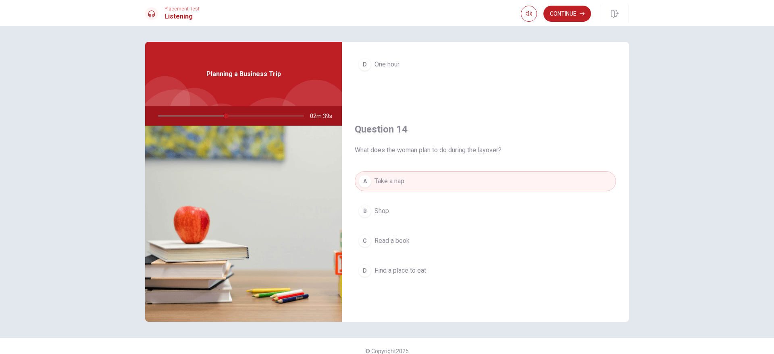
click at [408, 271] on span "Find a place to eat" at bounding box center [401, 271] width 52 height 10
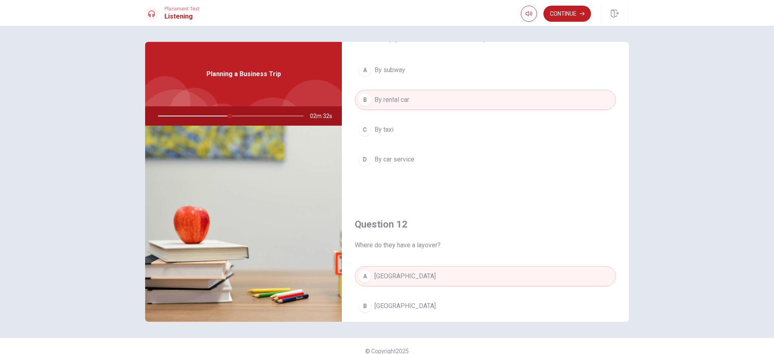
scroll to position [0, 0]
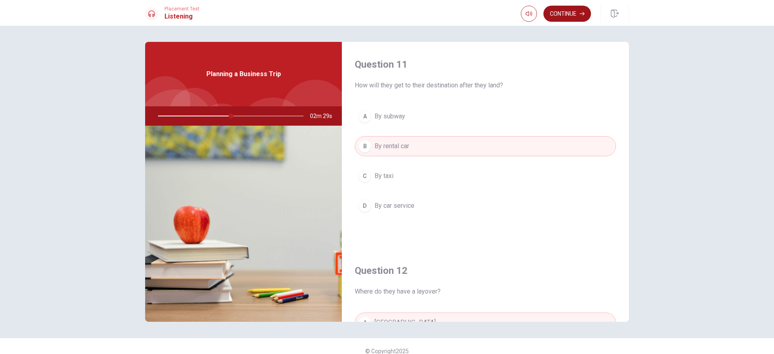
click at [572, 15] on button "Continue" at bounding box center [567, 14] width 48 height 16
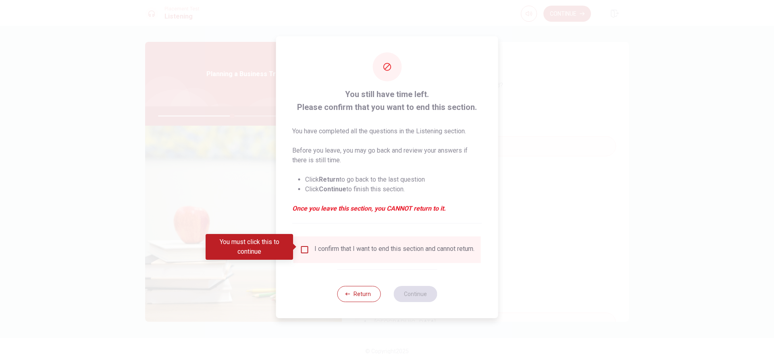
click at [302, 248] on input "You must click this to continue" at bounding box center [305, 250] width 10 height 10
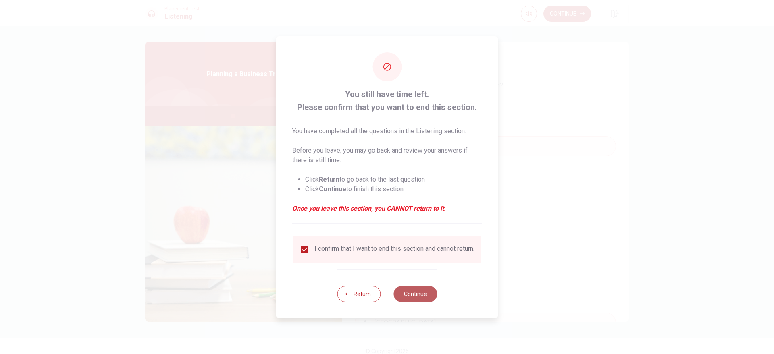
click at [431, 283] on button "Continue" at bounding box center [415, 294] width 44 height 16
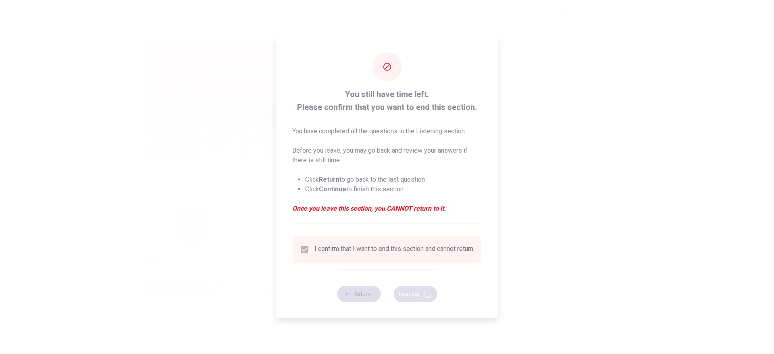
type input "52"
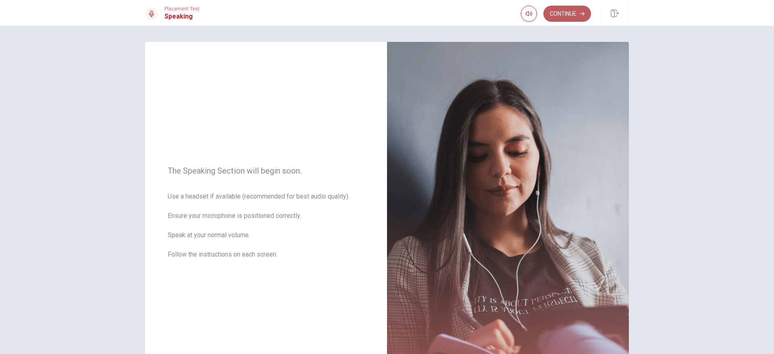
click at [566, 15] on button "Continue" at bounding box center [567, 14] width 48 height 16
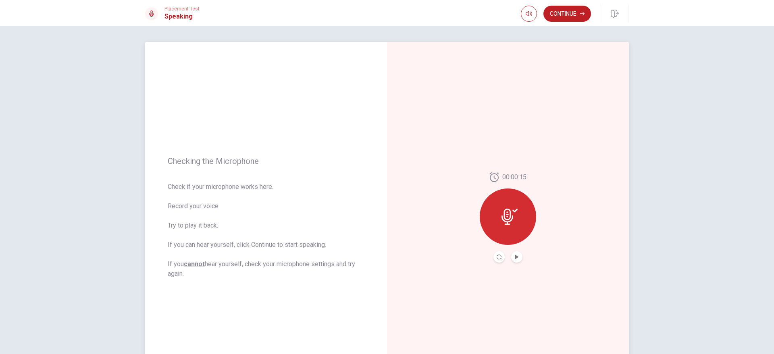
click at [515, 254] on button "Play Audio" at bounding box center [516, 257] width 11 height 11
click at [516, 257] on icon "Pause Audio" at bounding box center [517, 257] width 4 height 5
click at [515, 258] on icon "Play Audio" at bounding box center [517, 257] width 4 height 5
click at [509, 228] on div at bounding box center [508, 217] width 56 height 56
click at [515, 257] on icon "Pause Audio" at bounding box center [517, 257] width 4 height 5
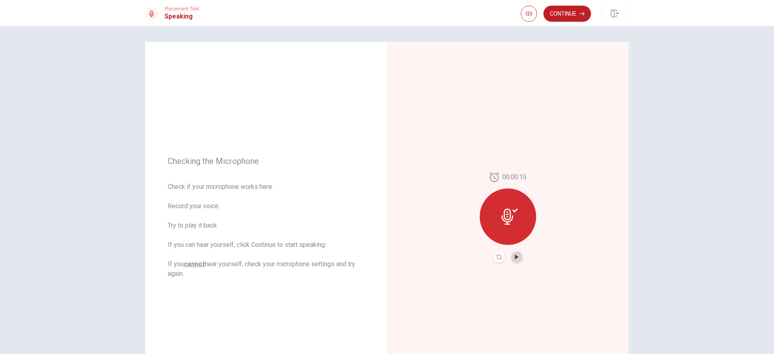
click at [515, 257] on icon "Play Audio" at bounding box center [517, 257] width 4 height 5
click at [498, 255] on icon "Record Again" at bounding box center [499, 257] width 5 height 5
click at [515, 258] on icon "Play Audio" at bounding box center [517, 257] width 4 height 5
click at [565, 12] on button "Continue" at bounding box center [567, 14] width 48 height 16
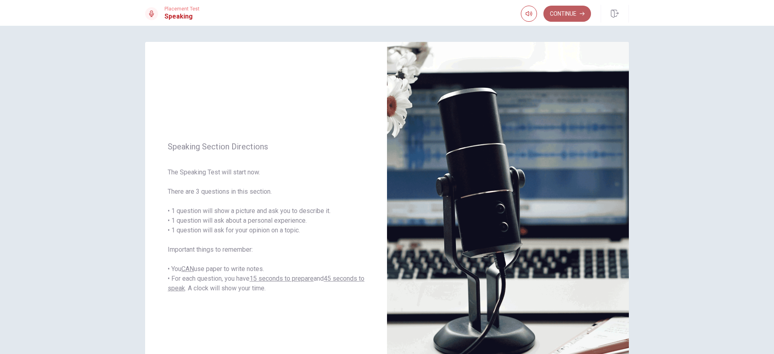
click at [568, 14] on button "Continue" at bounding box center [567, 14] width 48 height 16
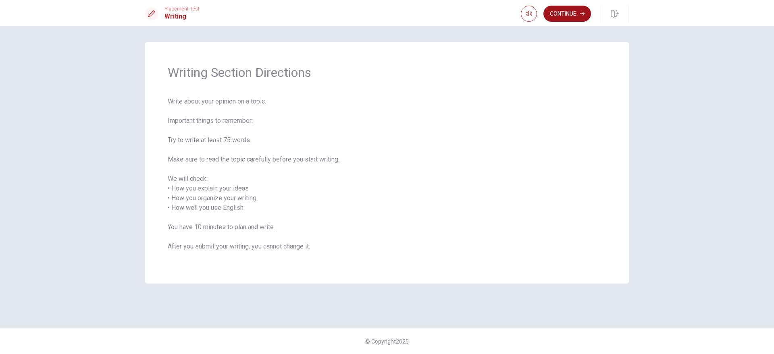
click at [564, 9] on button "Continue" at bounding box center [567, 14] width 48 height 16
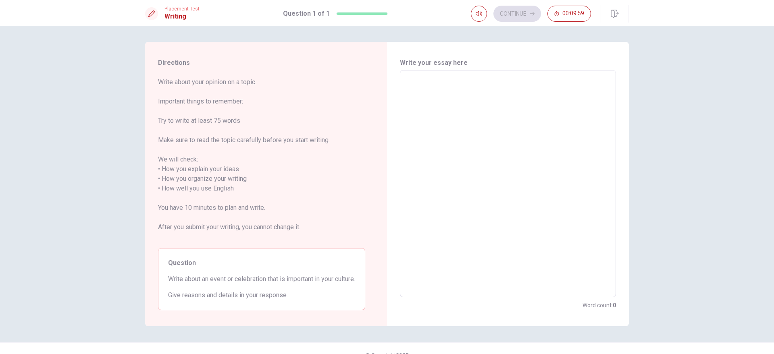
click at [532, 106] on textarea at bounding box center [508, 184] width 205 height 214
type textarea "i"
type textarea "x"
type textarea "ㄛ"
type textarea "x"
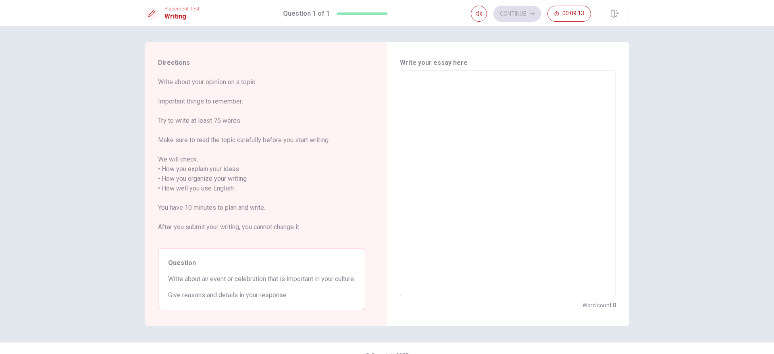
type textarea "i"
type textarea "x"
type textarea "I"
type textarea "x"
type textarea "Im"
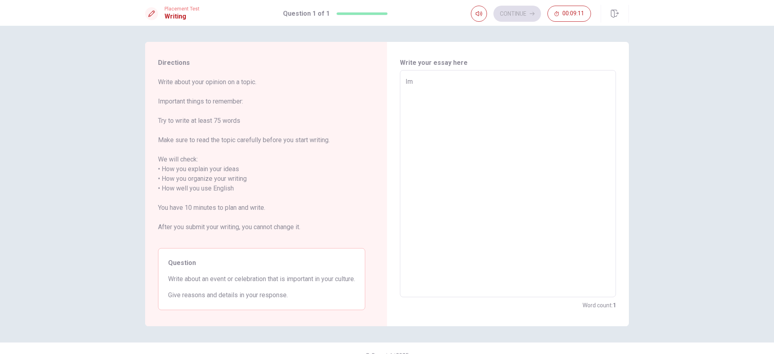
type textarea "x"
type textarea "I"
type textarea "x"
type textarea "In"
type textarea "x"
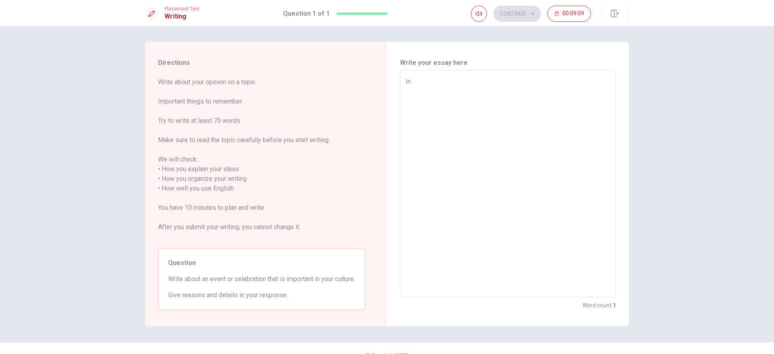
type textarea "In"
type textarea "x"
type textarea "In T"
type textarea "x"
type textarea "In Ta"
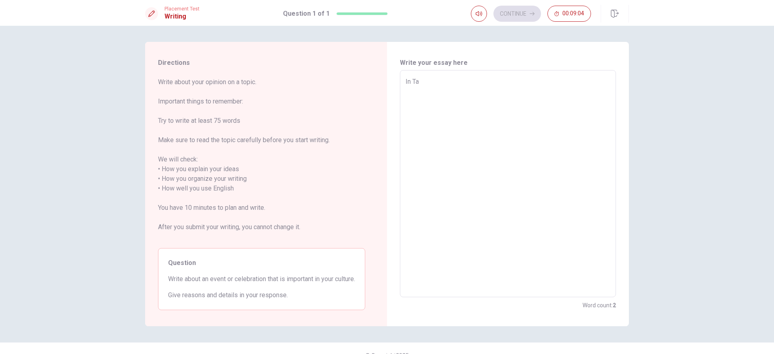
type textarea "x"
type textarea "In Tai"
type textarea "x"
type textarea "In [GEOGRAPHIC_DATA]"
type textarea "x"
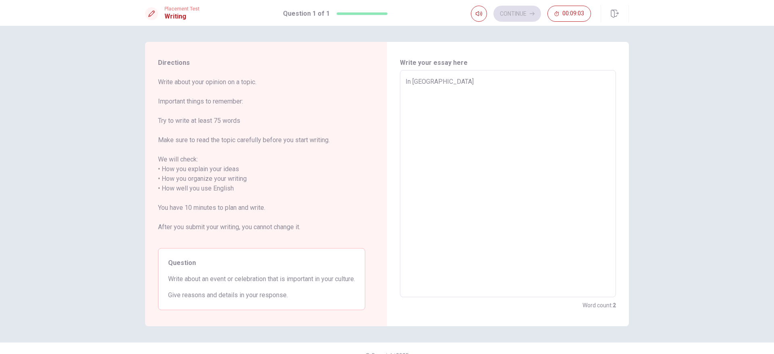
type textarea "In [GEOGRAPHIC_DATA]"
type textarea "x"
type textarea "In [GEOGRAPHIC_DATA]"
type textarea "x"
type textarea "In [GEOGRAPHIC_DATA]"
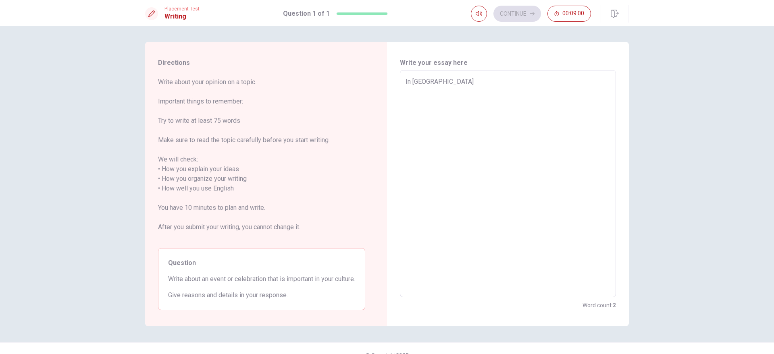
type textarea "x"
type textarea "In [GEOGRAPHIC_DATA]"
type textarea "x"
type textarea "In [GEOGRAPHIC_DATA]"
type textarea "x"
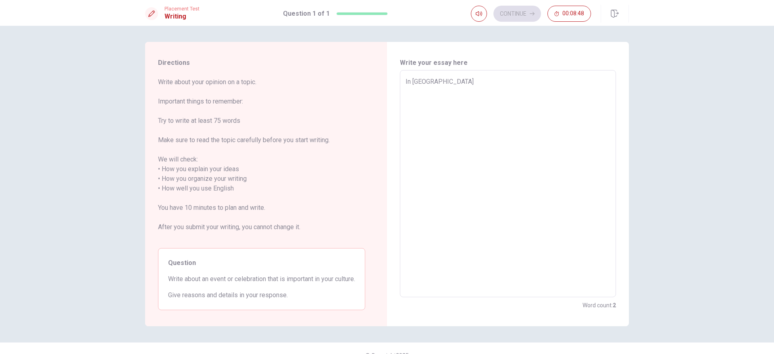
type textarea "In [GEOGRAPHIC_DATA] c"
type textarea "x"
type textarea "In [GEOGRAPHIC_DATA]"
type textarea "x"
type textarea "In [GEOGRAPHIC_DATA] C"
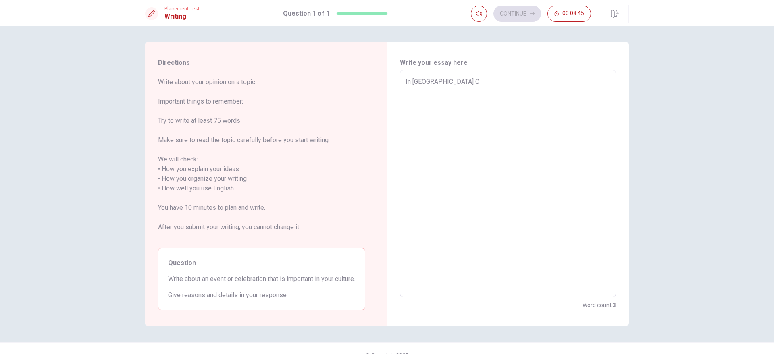
type textarea "x"
type textarea "In [GEOGRAPHIC_DATA] Ch"
type textarea "x"
type textarea "In [GEOGRAPHIC_DATA] Chi"
type textarea "x"
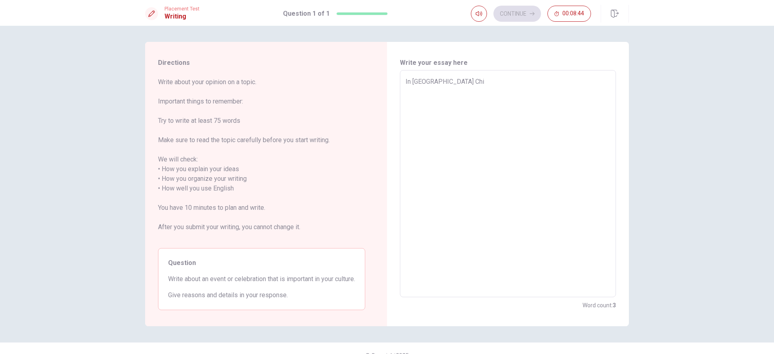
type textarea "In [GEOGRAPHIC_DATA] Chin"
type textarea "x"
type textarea "In [GEOGRAPHIC_DATA] [GEOGRAPHIC_DATA]"
type textarea "x"
type textarea "In [GEOGRAPHIC_DATA] Chines"
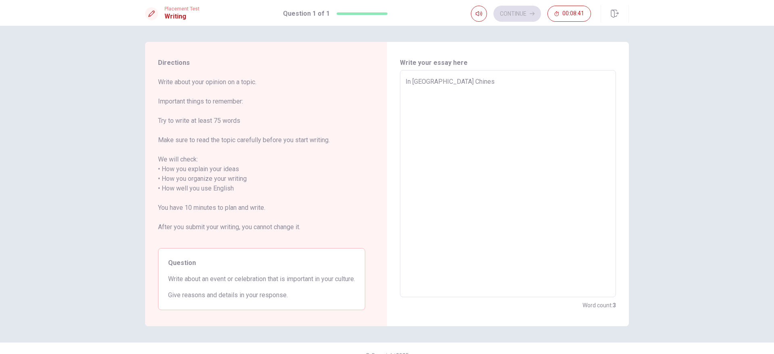
type textarea "x"
type textarea "In [GEOGRAPHIC_DATA] Chinese"
type textarea "x"
type textarea "In [GEOGRAPHIC_DATA] Chinese"
type textarea "x"
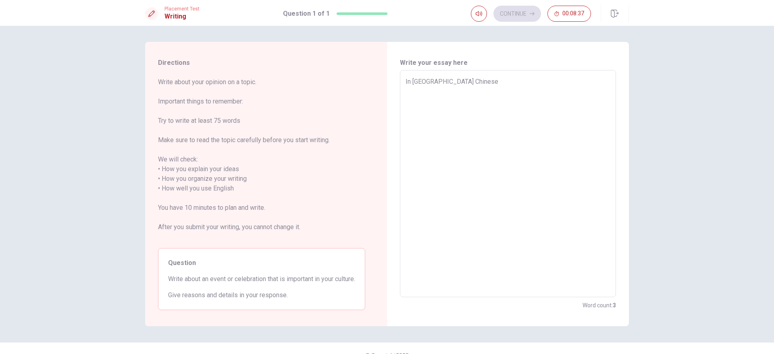
type textarea "In [GEOGRAPHIC_DATA] Chinese l"
type textarea "x"
type textarea "In [GEOGRAPHIC_DATA] Chinese lu"
type textarea "x"
type textarea "In [GEOGRAPHIC_DATA] Chinese lua"
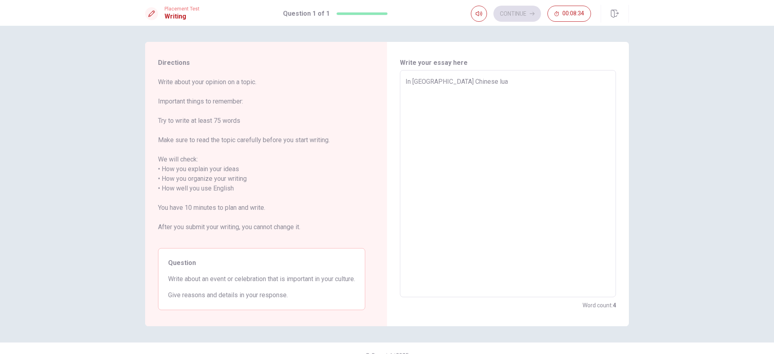
type textarea "x"
type textarea "In [GEOGRAPHIC_DATA] Chinese luar"
type textarea "x"
type textarea "In [GEOGRAPHIC_DATA] Chinese luarn"
type textarea "x"
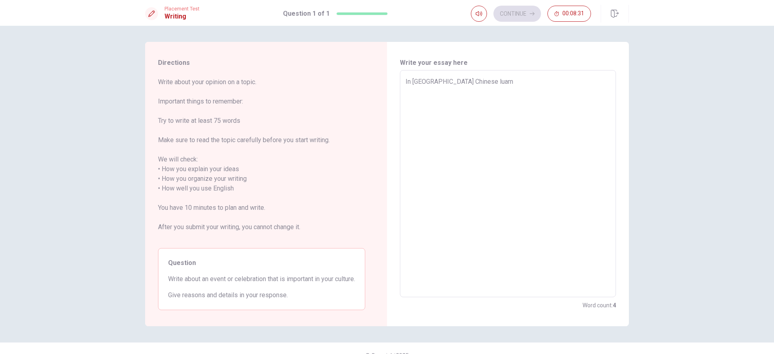
type textarea "In [GEOGRAPHIC_DATA] Chinese luarn"
type textarea "x"
type textarea "In [GEOGRAPHIC_DATA] Chinese luarn n"
type textarea "x"
type textarea "In [GEOGRAPHIC_DATA] Chinese luarn ne"
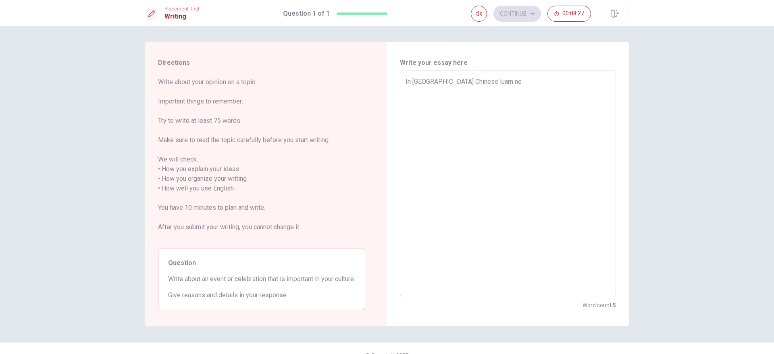
type textarea "x"
type textarea "In [GEOGRAPHIC_DATA] Chinese luarn new"
type textarea "x"
type textarea "In [GEOGRAPHIC_DATA] Chinese luarn new"
type textarea "x"
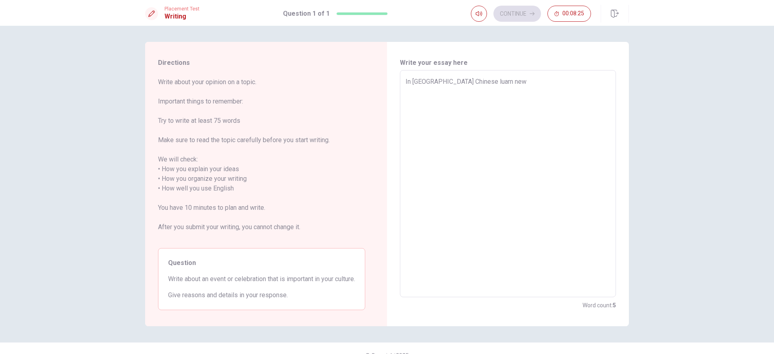
type textarea "In [GEOGRAPHIC_DATA] Chinese luarn new y"
type textarea "x"
type textarea "In [GEOGRAPHIC_DATA] Chinese luarn new ye"
type textarea "x"
type textarea "In [GEOGRAPHIC_DATA] Chinese luarn new yea"
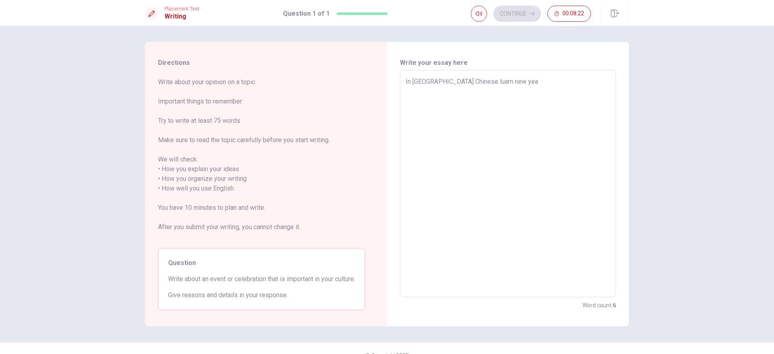
type textarea "x"
type textarea "In [GEOGRAPHIC_DATA] Chinese luarn new year"
type textarea "x"
type textarea "In [GEOGRAPHIC_DATA] Chinese luarn new year"
type textarea "x"
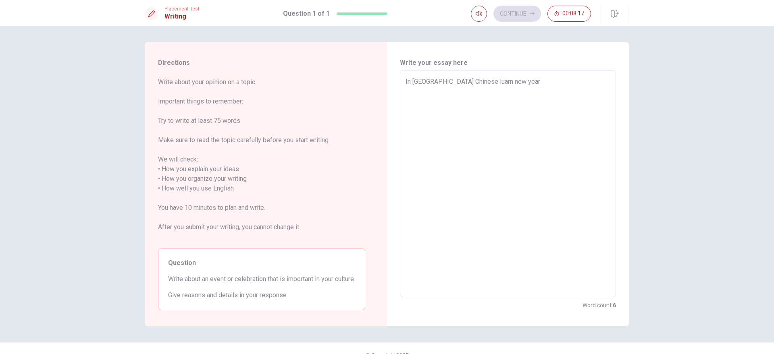
type textarea "In [GEOGRAPHIC_DATA] Chinese luarn new year i"
type textarea "x"
type textarea "In [GEOGRAPHIC_DATA] Chinese luarn new year i3"
type textarea "x"
type textarea "In [GEOGRAPHIC_DATA] Chinese luarn new year i"
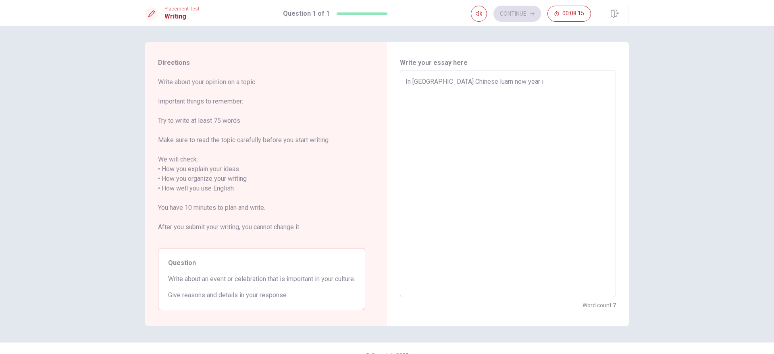
type textarea "x"
type textarea "In [GEOGRAPHIC_DATA] Chinese luarn new year is"
type textarea "x"
type textarea "In [GEOGRAPHIC_DATA] Chinese luarn new year is"
type textarea "x"
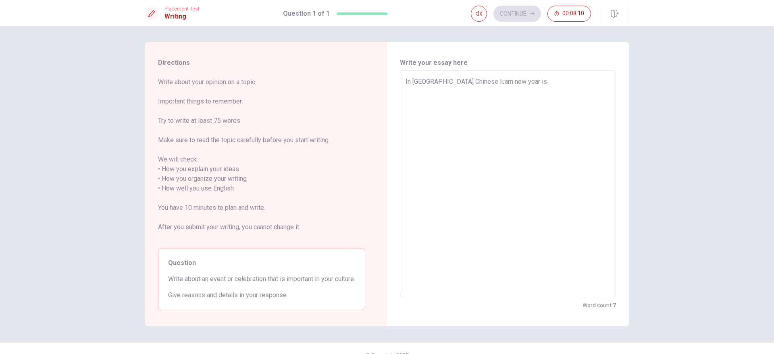
type textarea "In [GEOGRAPHIC_DATA] Chinese luarn new year is t"
type textarea "x"
type textarea "In [GEOGRAPHIC_DATA] Chinese luarn new year is tj"
type textarea "x"
type textarea "In [GEOGRAPHIC_DATA] Chinese luarn new year is tje"
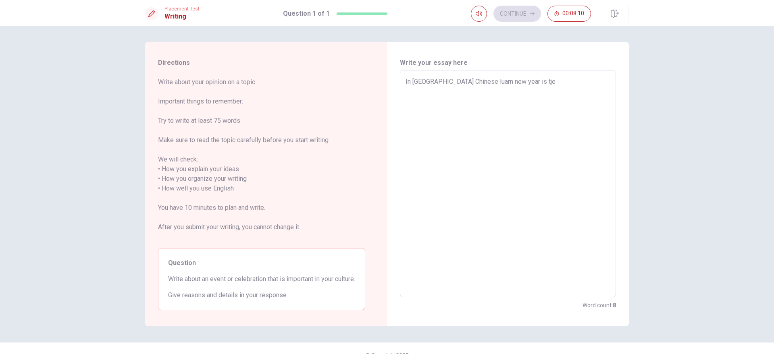
type textarea "x"
type textarea "In [GEOGRAPHIC_DATA] Chinese luarn new year is tje"
type textarea "x"
type textarea "In [GEOGRAPHIC_DATA] Chinese luarn new year is tje"
type textarea "x"
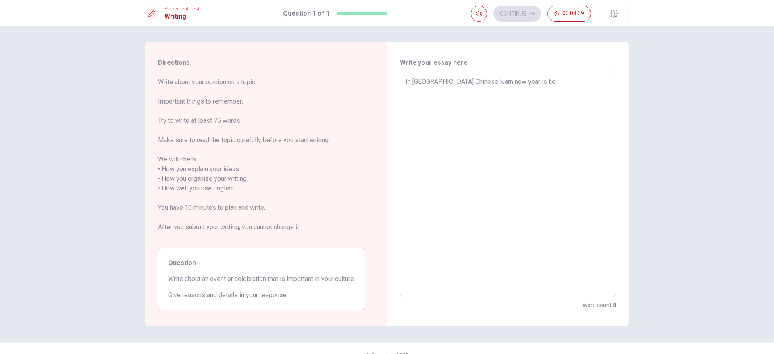
type textarea "In [GEOGRAPHIC_DATA] Chinese luarn new year is tj"
type textarea "x"
type textarea "In [GEOGRAPHIC_DATA] Chinese luarn new year is t"
type textarea "x"
type textarea "In [GEOGRAPHIC_DATA] Chinese luarn new year is th"
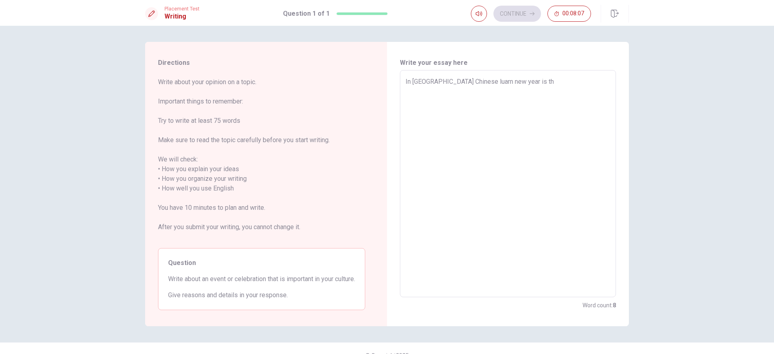
type textarea "x"
type textarea "In [GEOGRAPHIC_DATA] Chinese luarn new year is the"
type textarea "x"
type textarea "In [GEOGRAPHIC_DATA] Chinese luarn new year is the"
type textarea "x"
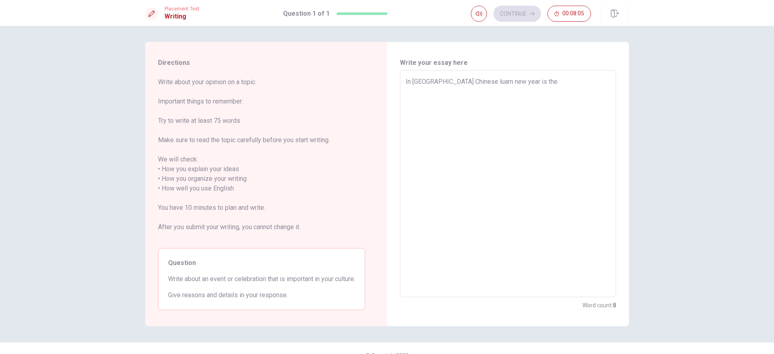
type textarea "In [GEOGRAPHIC_DATA] Chinese luarn new year is the m"
type textarea "x"
type textarea "In [GEOGRAPHIC_DATA] Chinese luarn new year is the mo"
type textarea "x"
type textarea "In [GEOGRAPHIC_DATA] Chinese luarn new year is the mos"
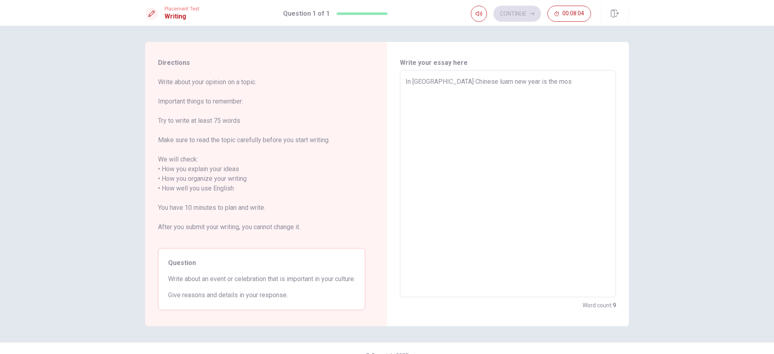
type textarea "x"
type textarea "In [GEOGRAPHIC_DATA] Chinese luarn new year is the most"
type textarea "x"
type textarea "In [GEOGRAPHIC_DATA] Chinese luarn new year is the most"
type textarea "x"
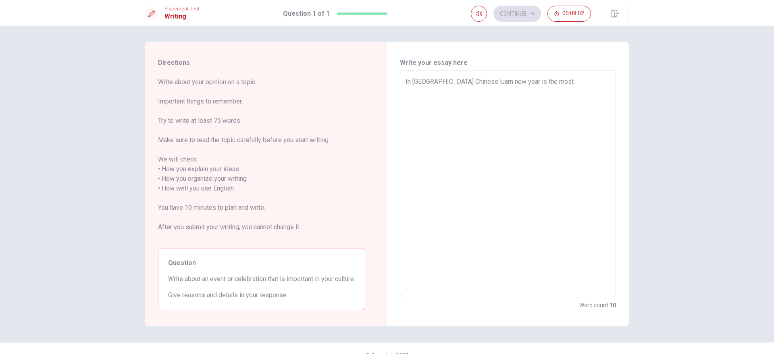
type textarea "In [GEOGRAPHIC_DATA] Chinese luarn new year is the most i"
type textarea "x"
type textarea "In [GEOGRAPHIC_DATA] Chinese luarn new year is the most im"
type textarea "x"
type textarea "In [GEOGRAPHIC_DATA] Chinese luarn new year is the most imp"
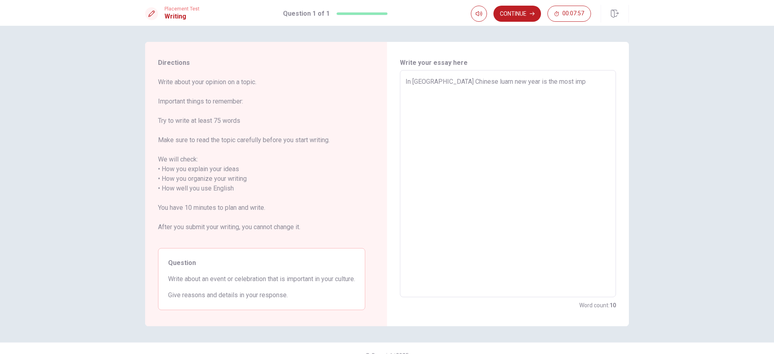
type textarea "x"
type textarea "In [GEOGRAPHIC_DATA] Chinese luarn new year is the most impo"
type textarea "x"
type textarea "In [GEOGRAPHIC_DATA] Chinese luarn new year is the most impor"
type textarea "x"
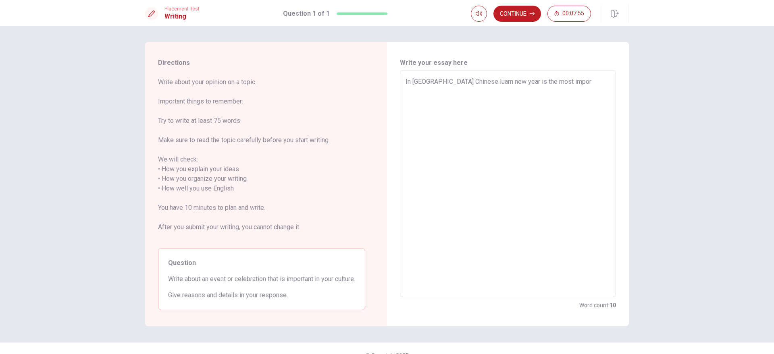
type textarea "In [GEOGRAPHIC_DATA] Chinese luarn new year is the most import"
type textarea "x"
type textarea "In [GEOGRAPHIC_DATA] Chinese luarn new year is the most importa"
type textarea "x"
type textarea "In [GEOGRAPHIC_DATA] Chinese luarn new year is the most importan"
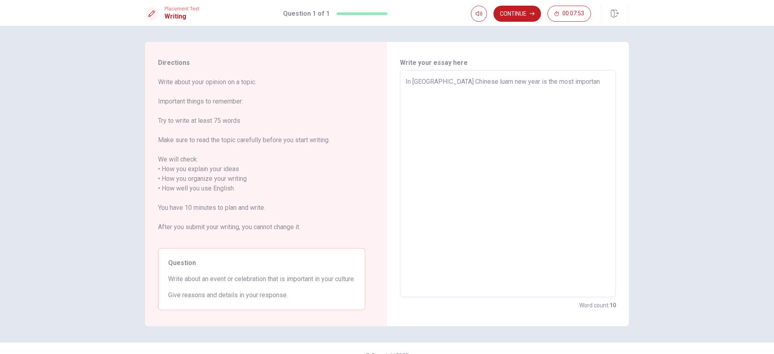
type textarea "x"
type textarea "In [GEOGRAPHIC_DATA] Chinese luarn new year is the most important"
type textarea "x"
type textarea "In [GEOGRAPHIC_DATA] Chinese luarn new year is the most important"
type textarea "x"
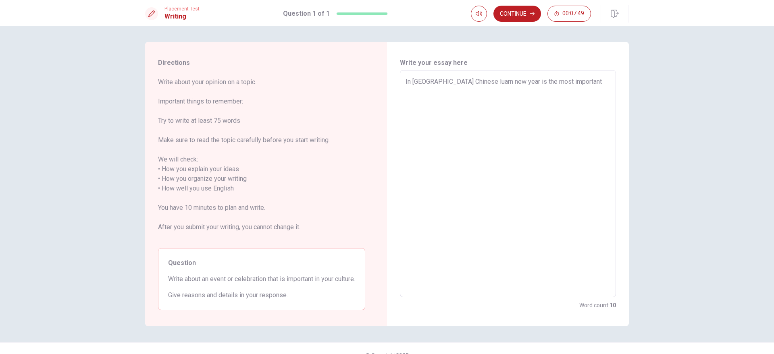
type textarea "In [GEOGRAPHIC_DATA] Chinese luarn new year is the most important i"
type textarea "x"
type textarea "In [GEOGRAPHIC_DATA] Chinese luarn new year is the most important in"
type textarea "x"
type textarea "In [GEOGRAPHIC_DATA] Chinese luarn new year is the most important in"
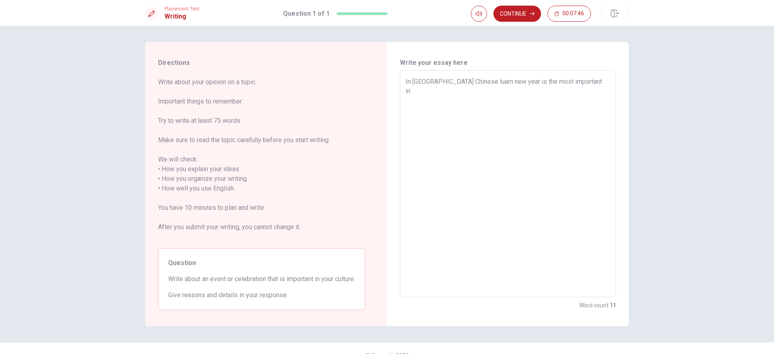
type textarea "x"
type textarea "In [GEOGRAPHIC_DATA] Chinese luarn new year is the most important in m"
type textarea "x"
type textarea "In [GEOGRAPHIC_DATA] Chinese luarn new year is the most important in my"
type textarea "x"
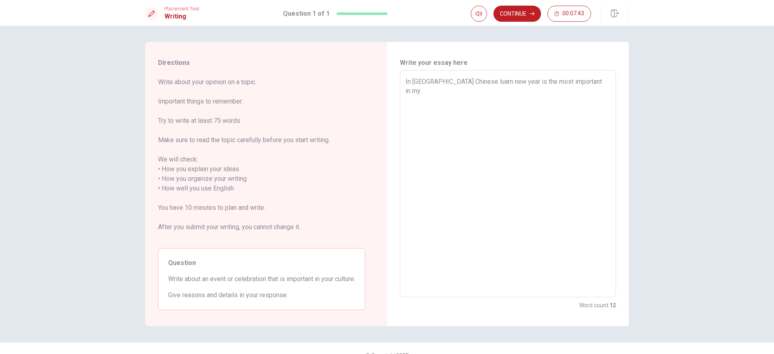
type textarea "In [GEOGRAPHIC_DATA] Chinese luarn new year is the most important in my"
type textarea "x"
type textarea "In [GEOGRAPHIC_DATA] Chinese luarn new year is the most important in my c"
type textarea "x"
type textarea "In [GEOGRAPHIC_DATA] Chinese luarn new year is the most important in my cu"
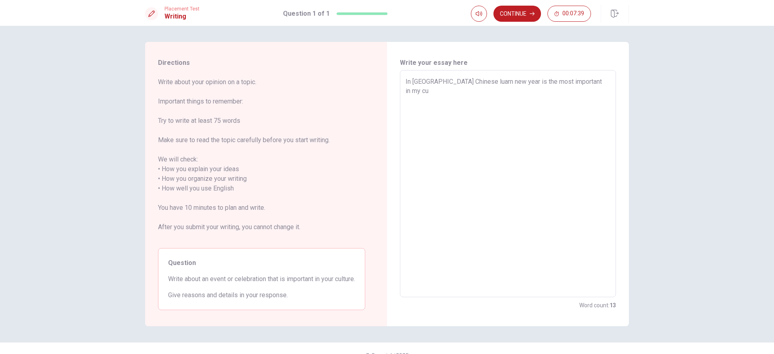
type textarea "x"
type textarea "In [GEOGRAPHIC_DATA] Chinese luarn new year is the most important in my cul"
type textarea "x"
type textarea "In [GEOGRAPHIC_DATA] Chinese luarn new year is the most important in my cult"
type textarea "x"
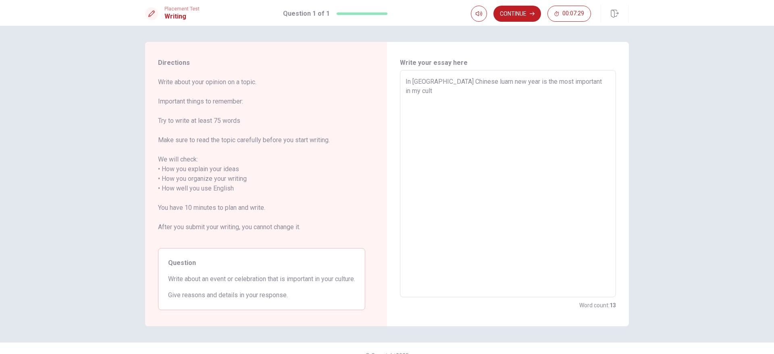
type textarea "In [GEOGRAPHIC_DATA] Chinese luarn new year is the most important in my cultu"
type textarea "x"
type textarea "In [GEOGRAPHIC_DATA] Chinese luarn new year is the most important in my cultur"
type textarea "x"
type textarea "In [GEOGRAPHIC_DATA] Chinese luarn new year is the most important in my culture"
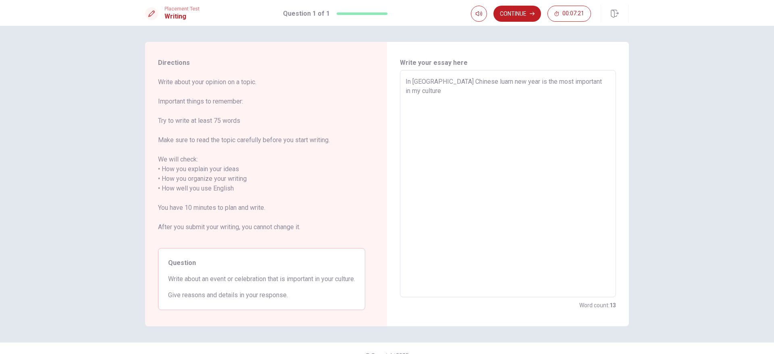
type textarea "x"
type textarea "wIn Taiwan Chinese luarn new year is the most important in my culture"
type textarea "x"
type textarea "In [GEOGRAPHIC_DATA] Chinese luarn new year is the most important in my culture"
type textarea "x"
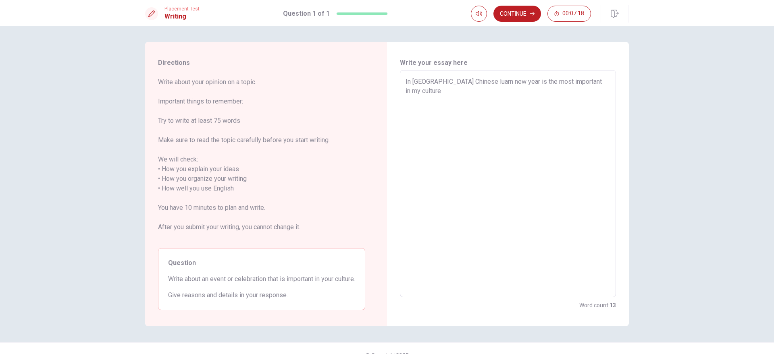
type textarea "WIn Taiwan Chinese luarn new year is the most important in my culture"
type textarea "x"
type textarea "WhIn Taiwan Chinese luarn new year is the most important in my culture"
type textarea "x"
type textarea "WhaIn Taiwan Chinese luarn new year is the most important in my culture"
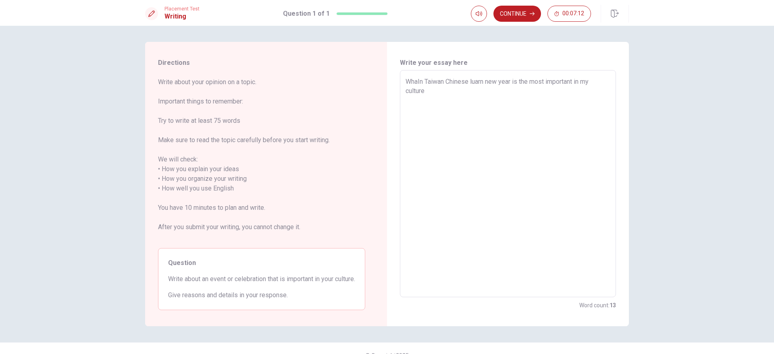
type textarea "x"
type textarea "WhatIn Taiwan Chinese luarn new year is the most important in my culture"
type textarea "x"
type textarea "What In [GEOGRAPHIC_DATA] Chinese luarn new year is the most important in my cu…"
type textarea "x"
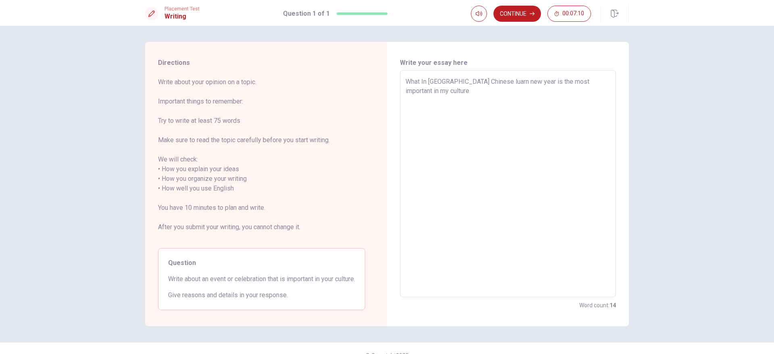
type textarea "What iIn Taiwan Chinese luarn new year is the most important in my culture"
type textarea "x"
type textarea "What isIn Taiwan Chinese luarn new year is the most important in my culture"
type textarea "x"
type textarea "What is In [GEOGRAPHIC_DATA] Chinese luarn new year is the most important in my…"
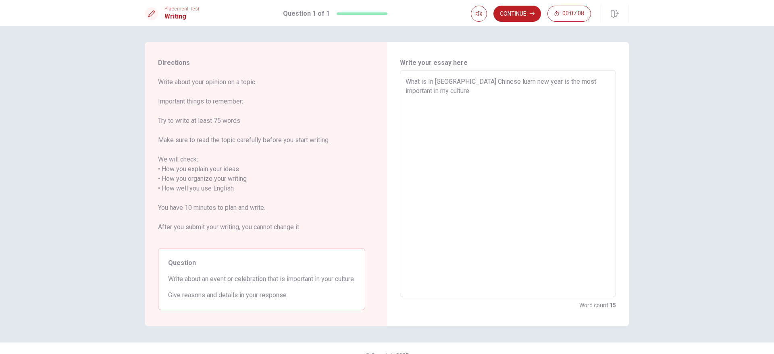
type textarea "x"
type textarea "What is iIn Taiwan Chinese luarn new year is the most important in my culture"
type textarea "x"
type textarea "What is imIn Taiwan Chinese luarn new year is the most important in my culture"
type textarea "x"
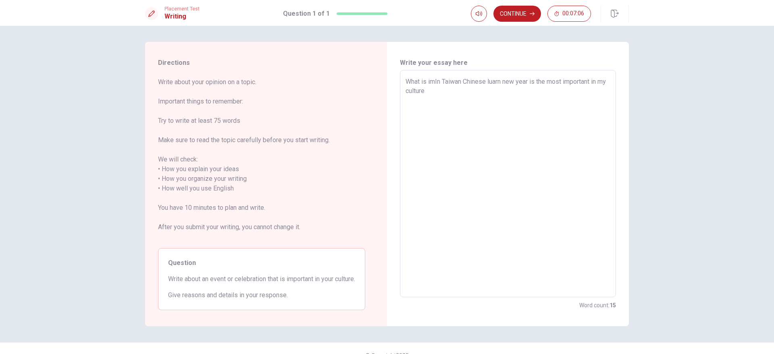
type textarea "What is impIn Taiwan Chinese luarn new year is the most important in my culture"
type textarea "x"
type textarea "What is impoIn Taiwan Chinese luarn new year is the most important in my culture"
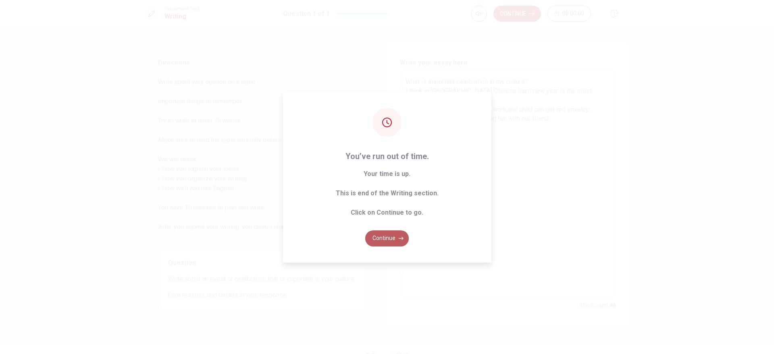
click at [396, 239] on button "Continue" at bounding box center [387, 239] width 44 height 16
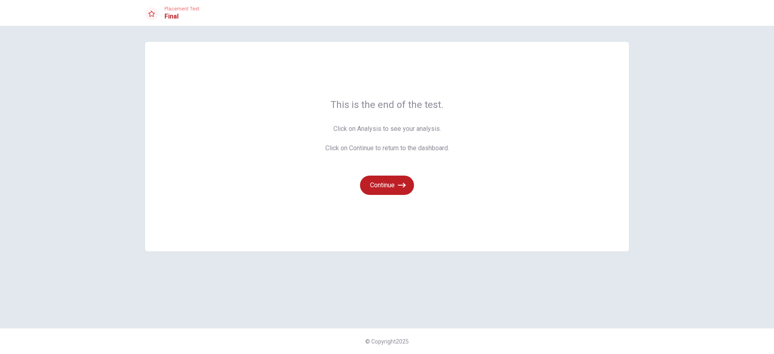
click at [335, 281] on div "This is the end of the test. Click on Analysis to see your analysis. Click on C…" at bounding box center [387, 177] width 510 height 271
click at [388, 189] on button "Continue" at bounding box center [387, 185] width 54 height 19
